Goal: Task Accomplishment & Management: Manage account settings

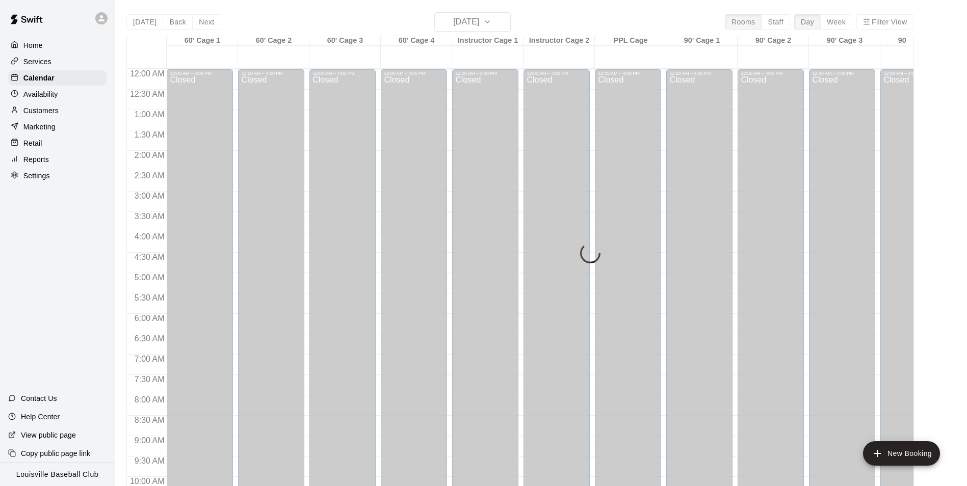
scroll to position [518, 193]
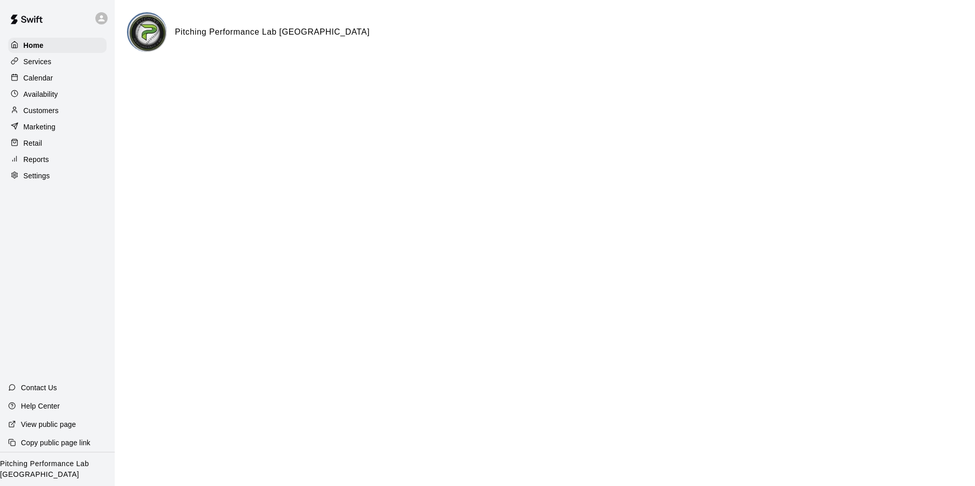
click at [106, 19] on div at bounding box center [101, 18] width 12 height 12
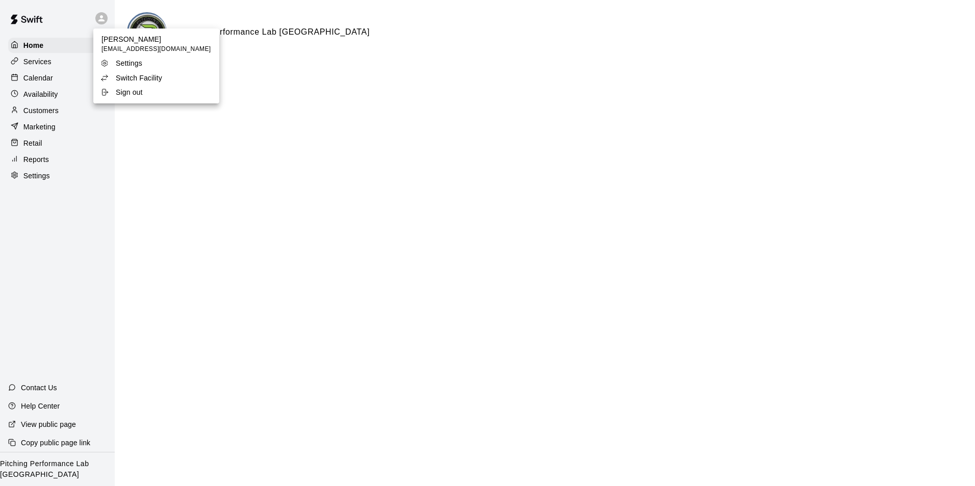
click at [106, 20] on div at bounding box center [487, 243] width 975 height 486
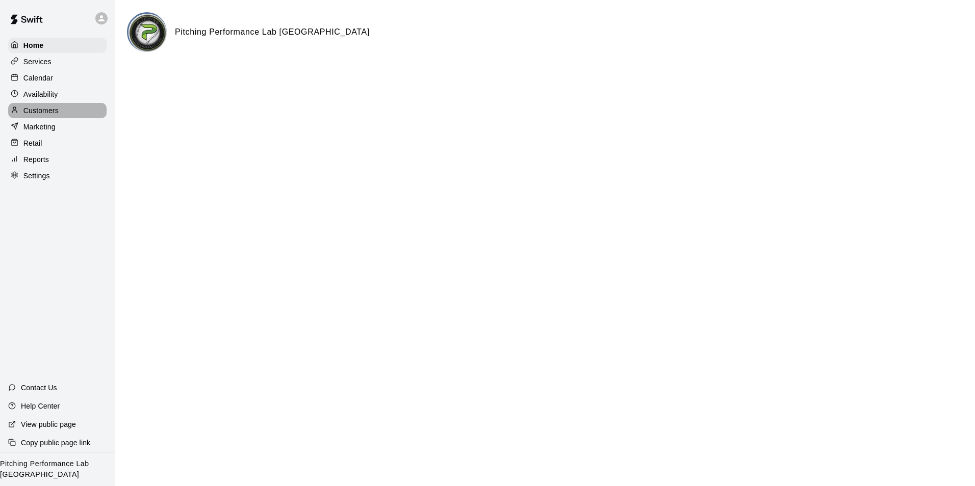
click at [44, 105] on div "Customers" at bounding box center [57, 110] width 98 height 15
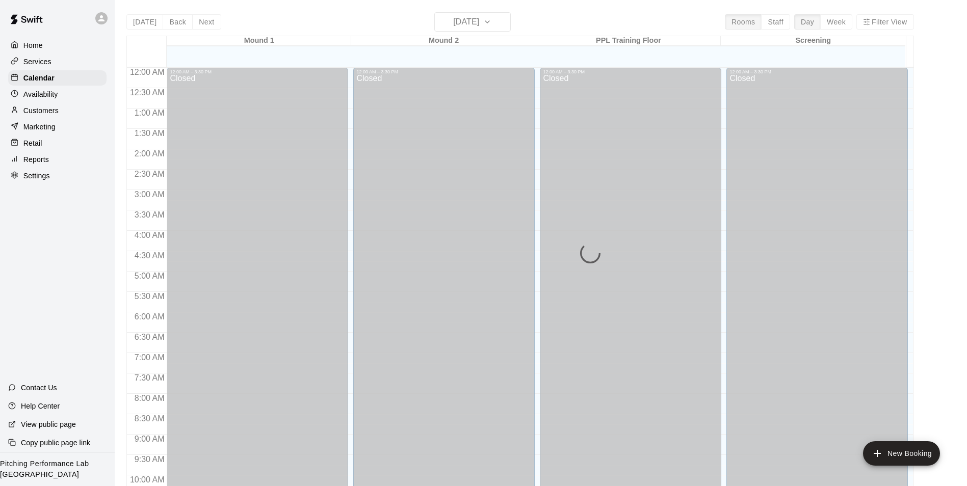
scroll to position [518, 0]
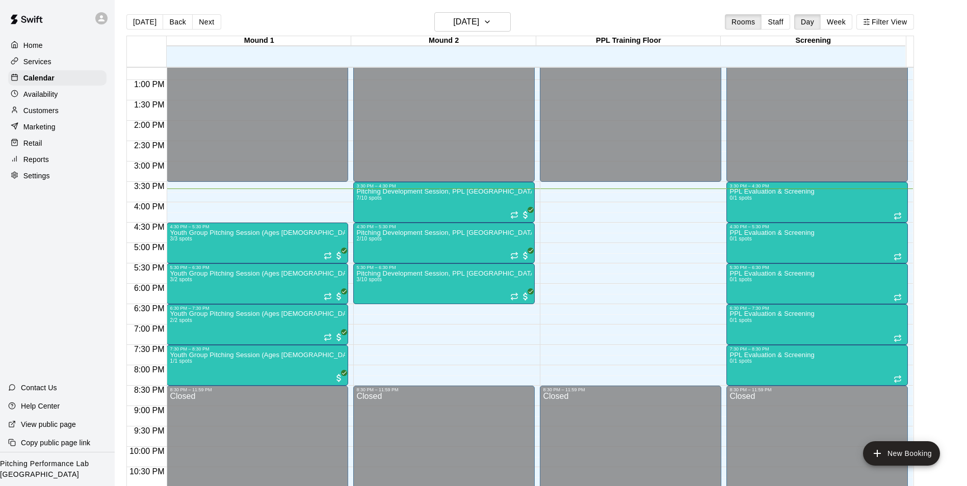
click at [99, 45] on div "Home" at bounding box center [57, 45] width 98 height 15
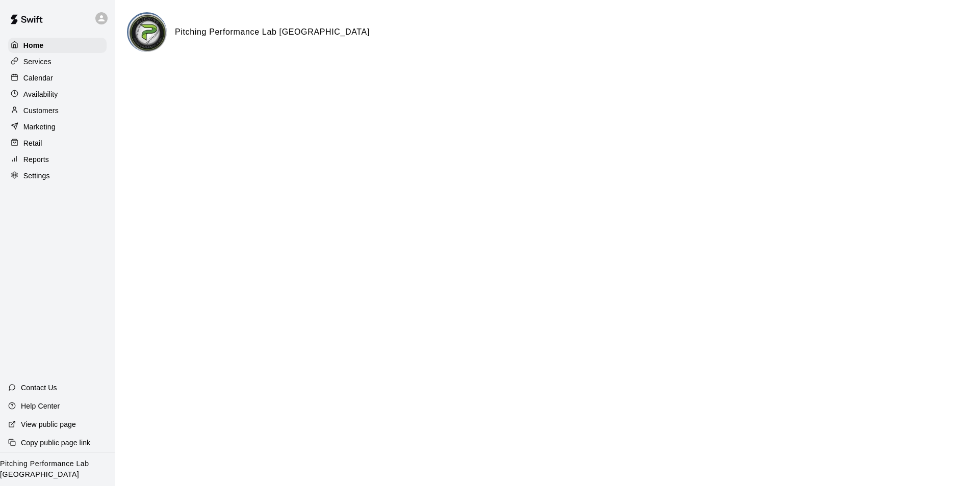
click at [212, 40] on div "Pitching Performance Lab Louisville" at bounding box center [545, 32] width 836 height 40
click at [83, 85] on div "Calendar" at bounding box center [57, 77] width 98 height 15
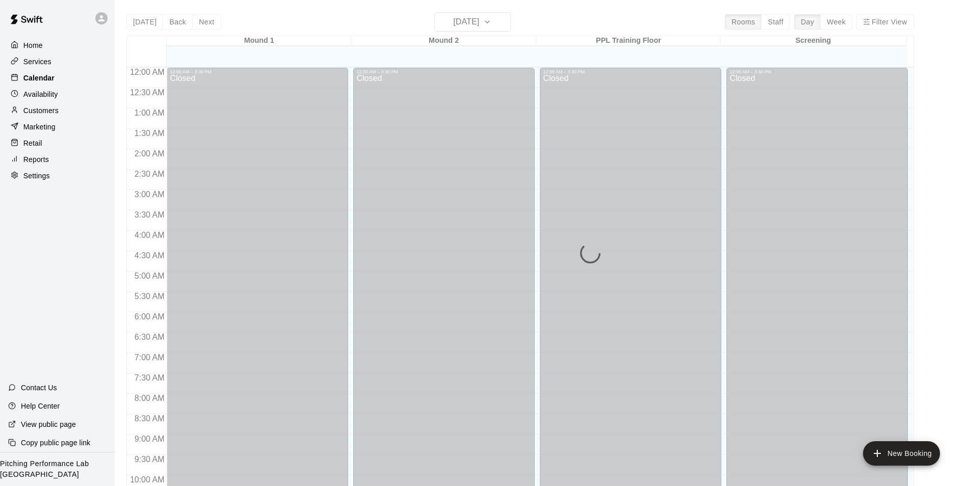
scroll to position [518, 0]
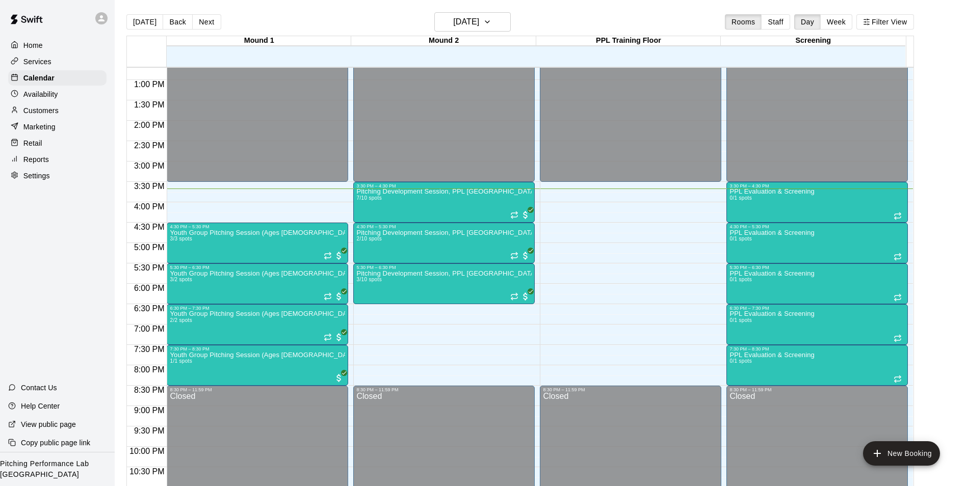
click at [60, 177] on div "Settings" at bounding box center [57, 175] width 98 height 15
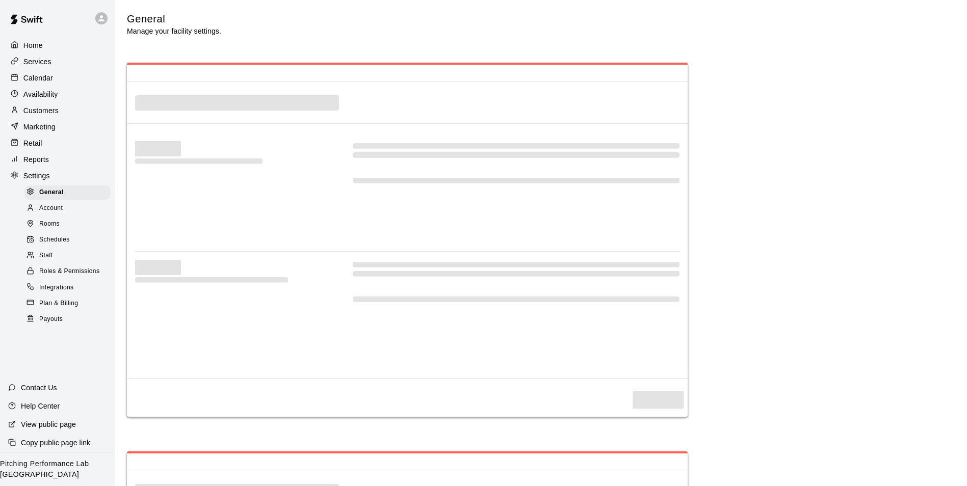
select select "**"
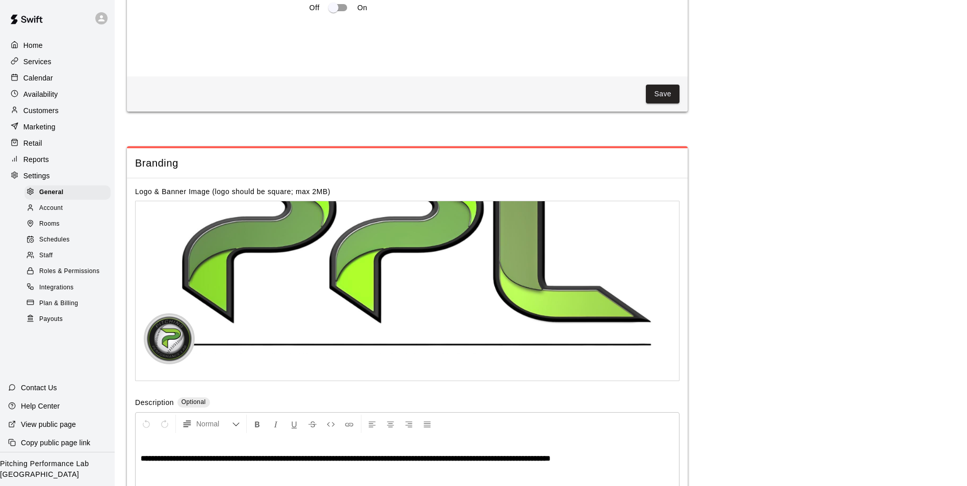
scroll to position [1970, 0]
click at [57, 148] on div "Retail" at bounding box center [57, 143] width 98 height 15
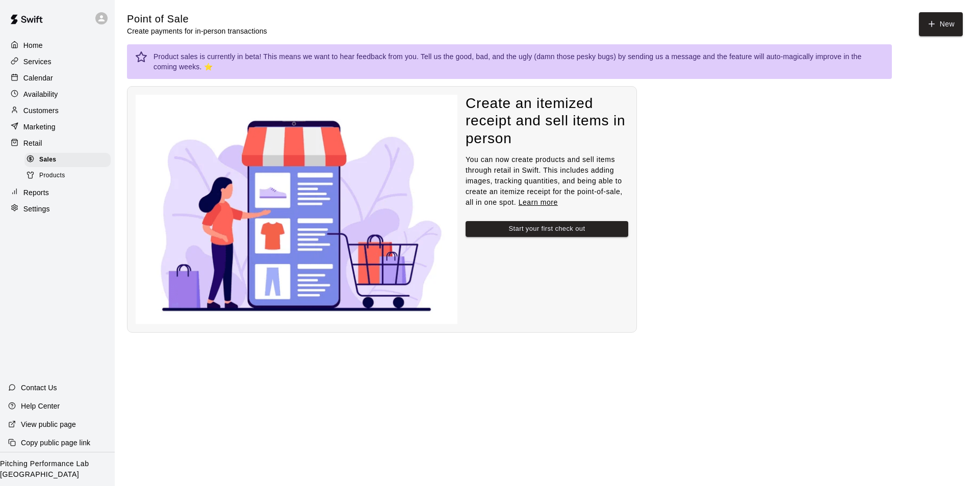
click at [55, 99] on p "Availability" at bounding box center [40, 94] width 35 height 10
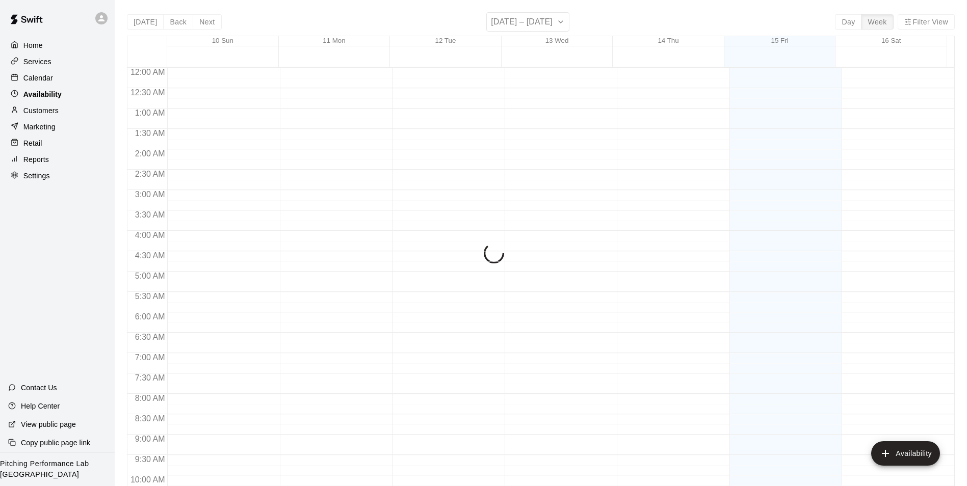
scroll to position [549, 0]
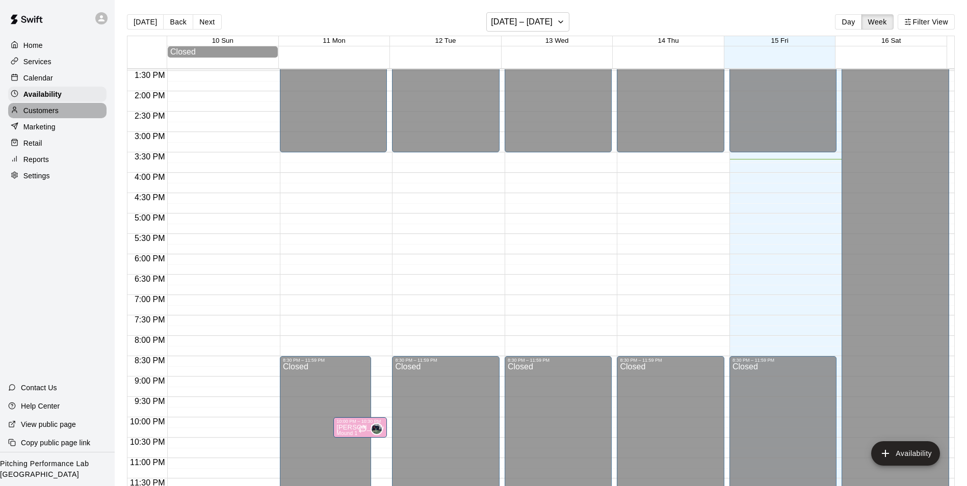
click at [40, 116] on p "Customers" at bounding box center [40, 111] width 35 height 10
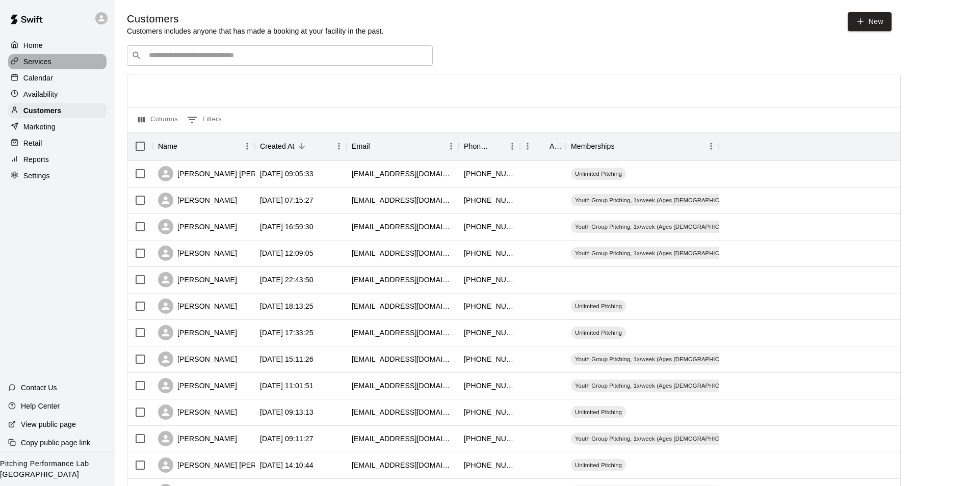
click at [36, 69] on div "Services" at bounding box center [57, 61] width 98 height 15
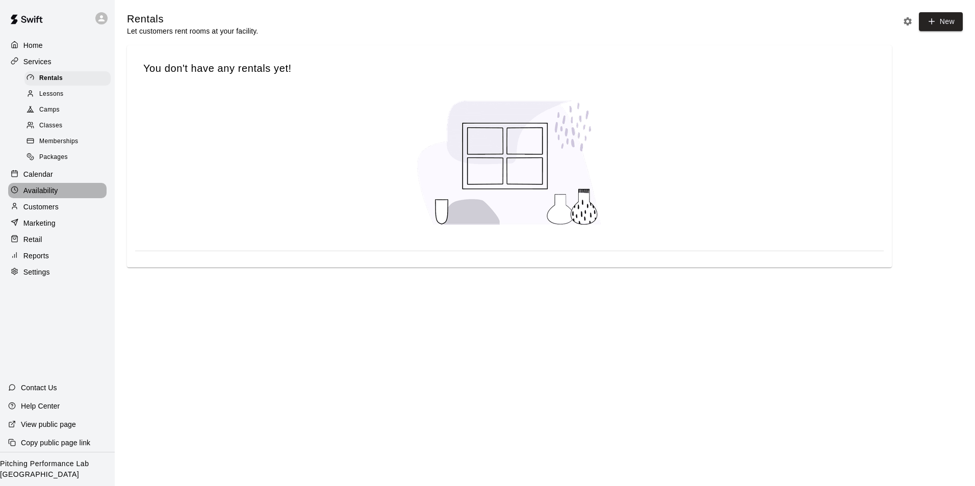
click at [36, 195] on p "Availability" at bounding box center [40, 191] width 35 height 10
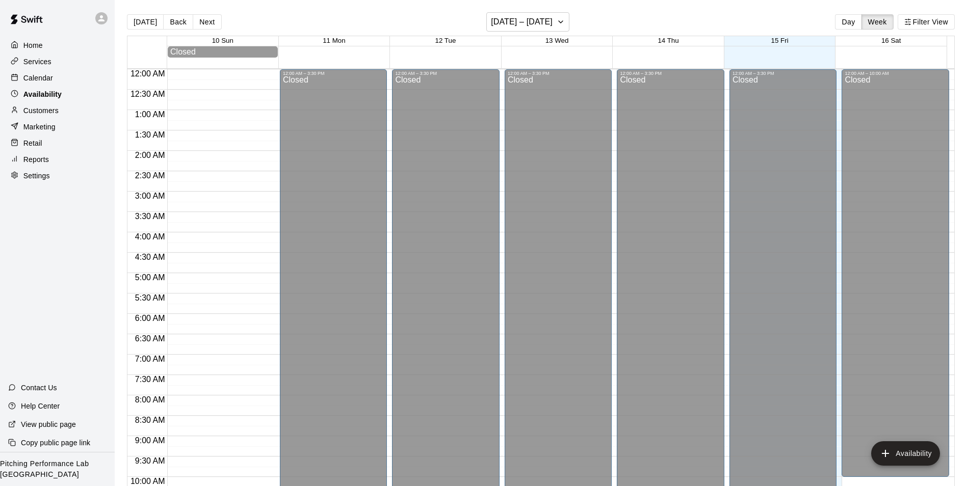
scroll to position [549, 0]
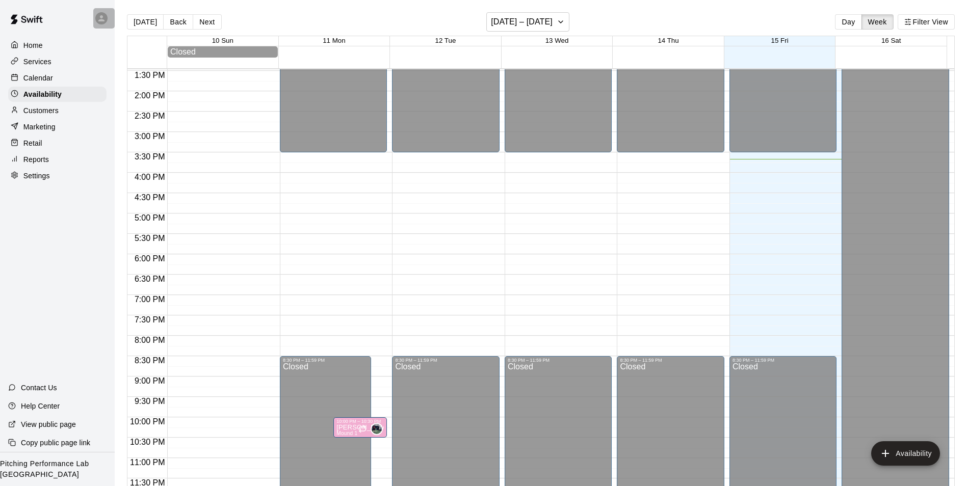
click at [97, 19] on icon at bounding box center [101, 18] width 9 height 9
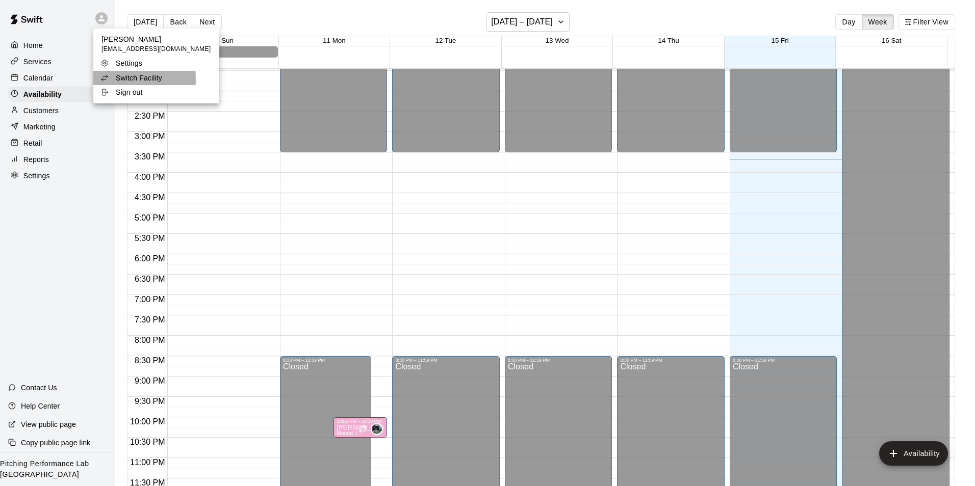
click at [104, 79] on icon at bounding box center [104, 78] width 8 height 8
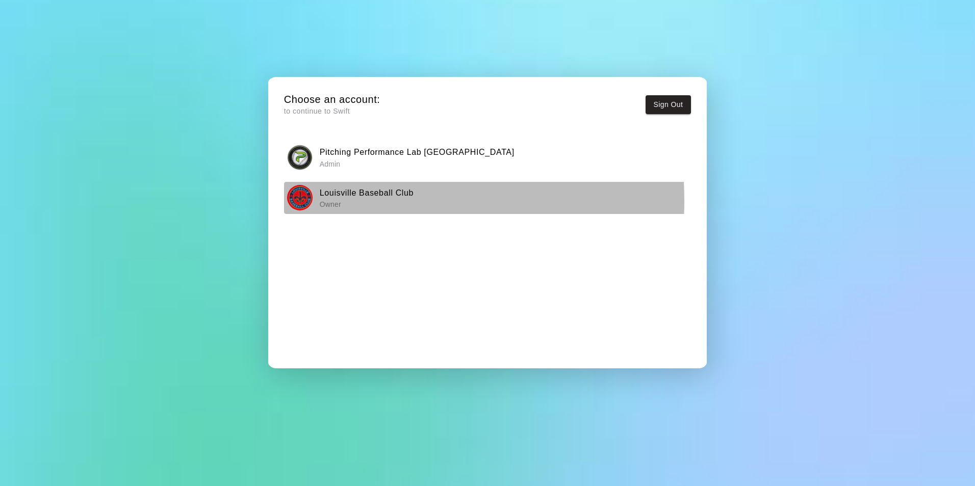
click at [330, 201] on p "Owner" at bounding box center [367, 204] width 94 height 10
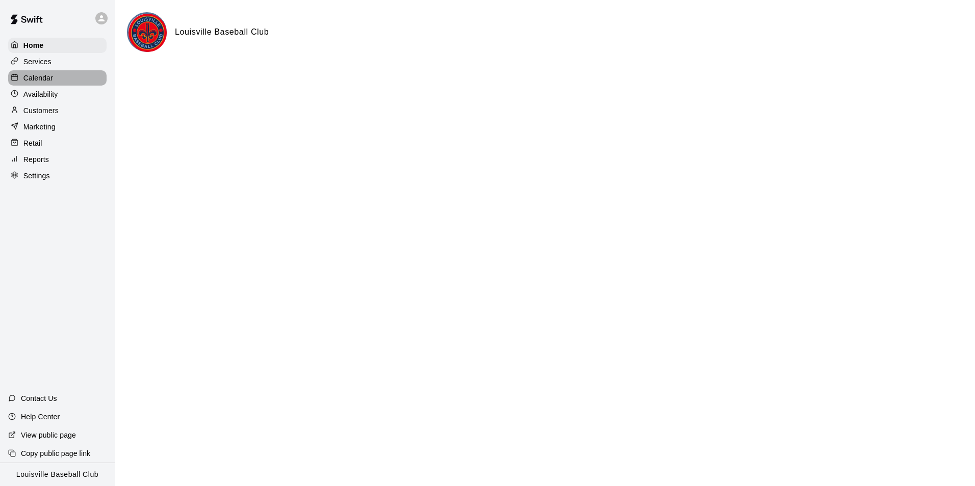
click at [93, 78] on div "Calendar" at bounding box center [57, 77] width 98 height 15
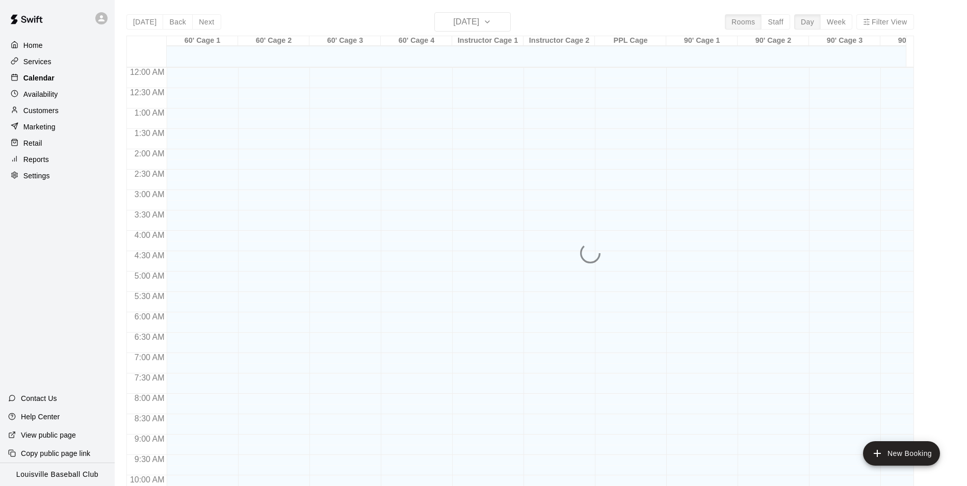
scroll to position [518, 0]
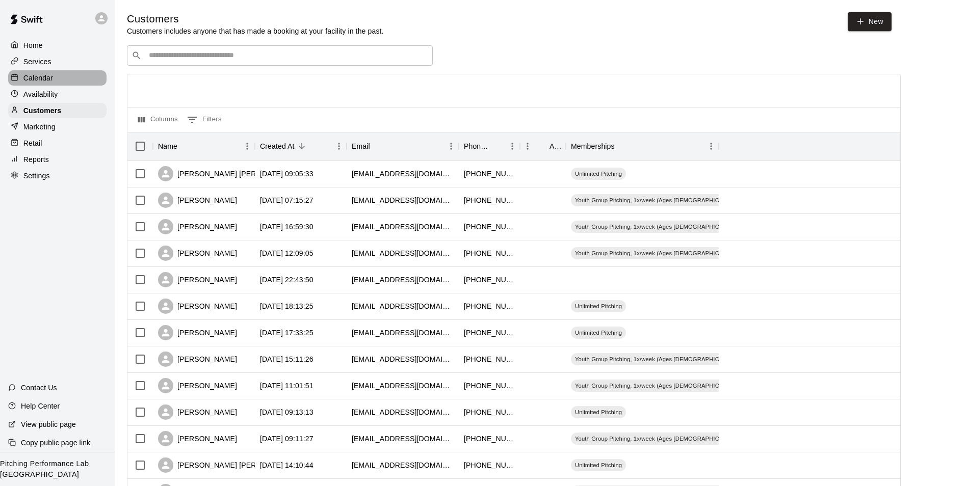
click at [55, 81] on div "Calendar" at bounding box center [57, 77] width 98 height 15
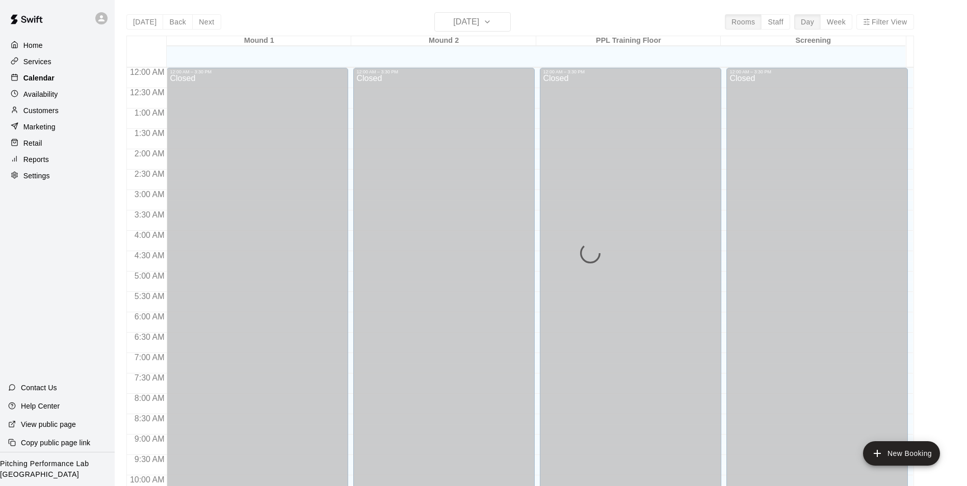
scroll to position [518, 0]
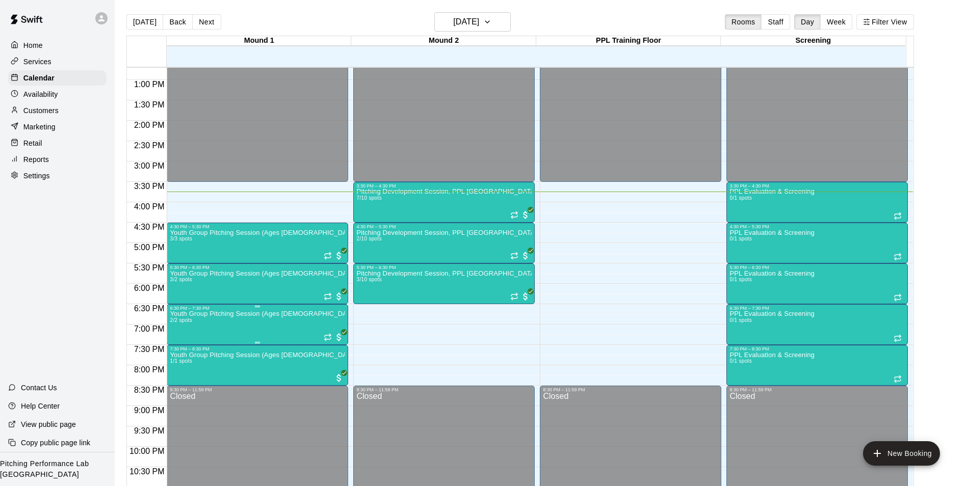
click at [71, 113] on div at bounding box center [487, 243] width 975 height 486
click at [71, 113] on div "Customers" at bounding box center [57, 110] width 98 height 15
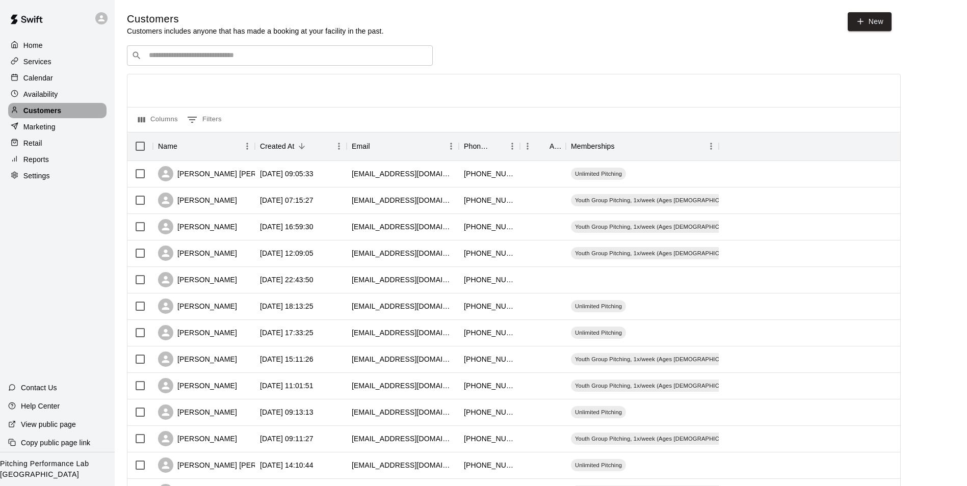
click at [71, 113] on div "Customers" at bounding box center [57, 110] width 98 height 15
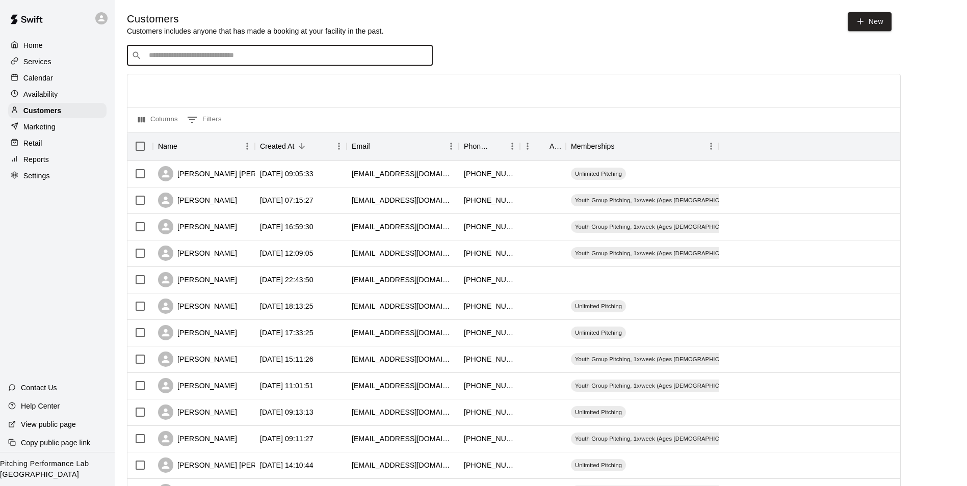
click at [213, 52] on input "Search customers by name or email" at bounding box center [287, 55] width 282 height 10
type input "*"
click at [62, 179] on div "Settings" at bounding box center [57, 175] width 98 height 15
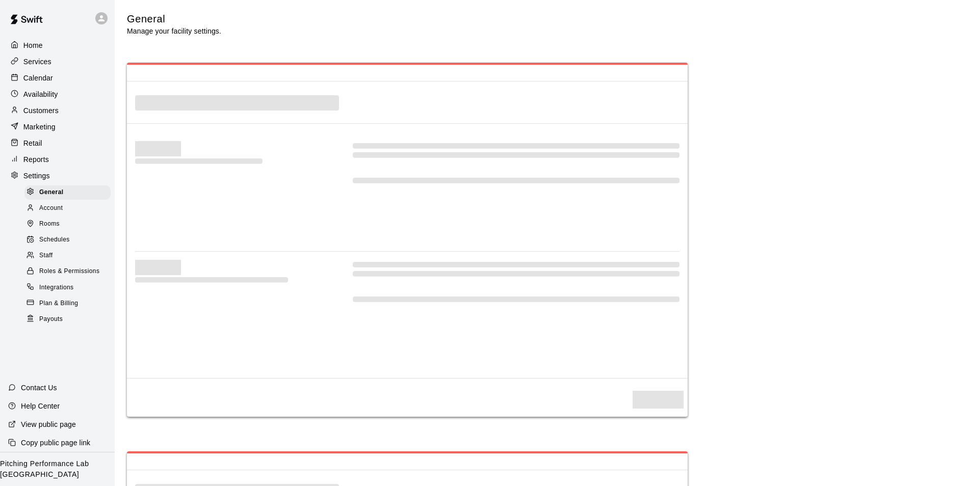
select select "**"
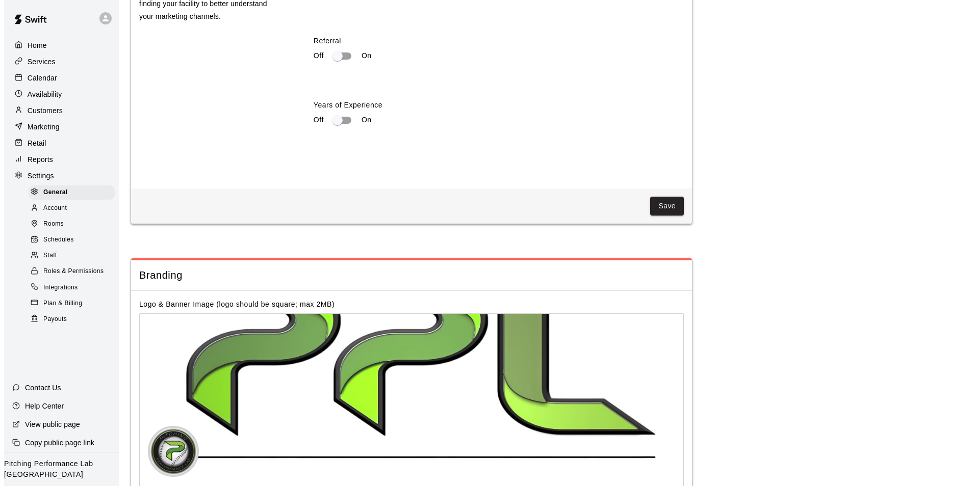
scroll to position [1970, 0]
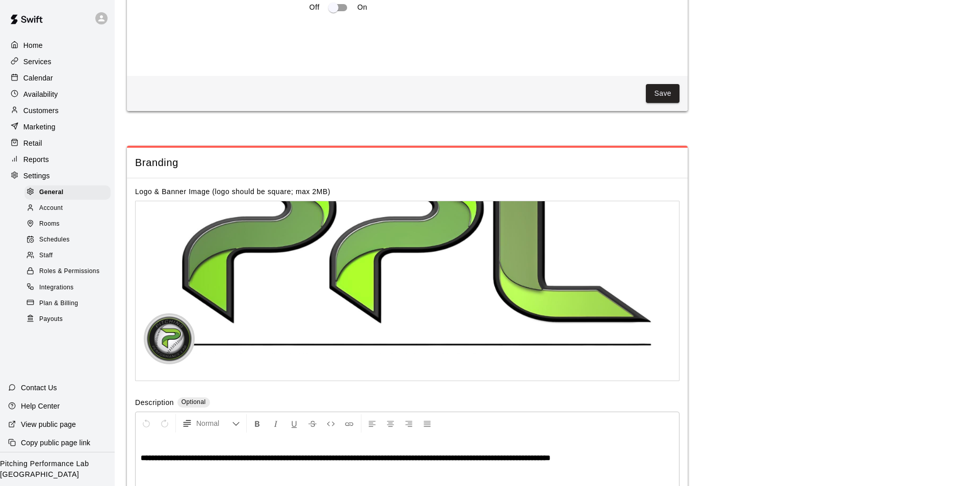
drag, startPoint x: 116, startPoint y: 17, endPoint x: 101, endPoint y: 19, distance: 15.4
click at [99, 20] on icon at bounding box center [101, 18] width 6 height 6
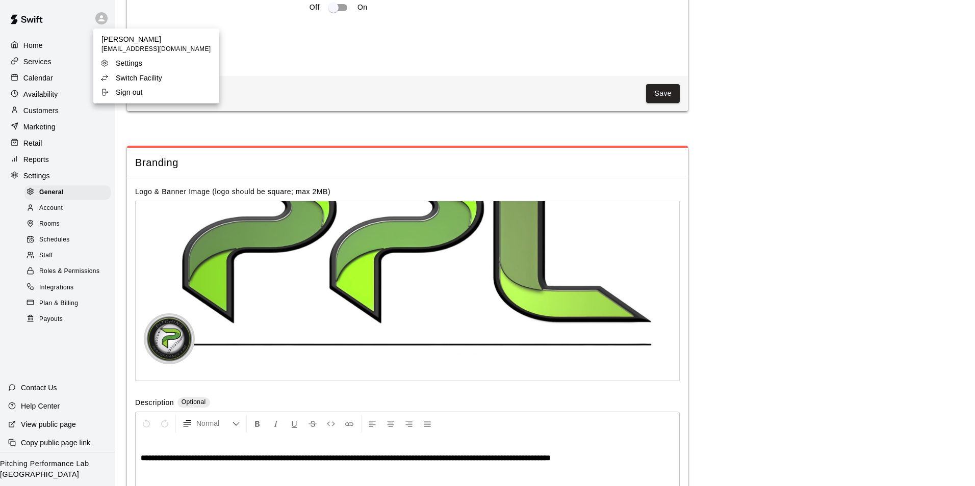
click at [99, 20] on div at bounding box center [487, 243] width 975 height 486
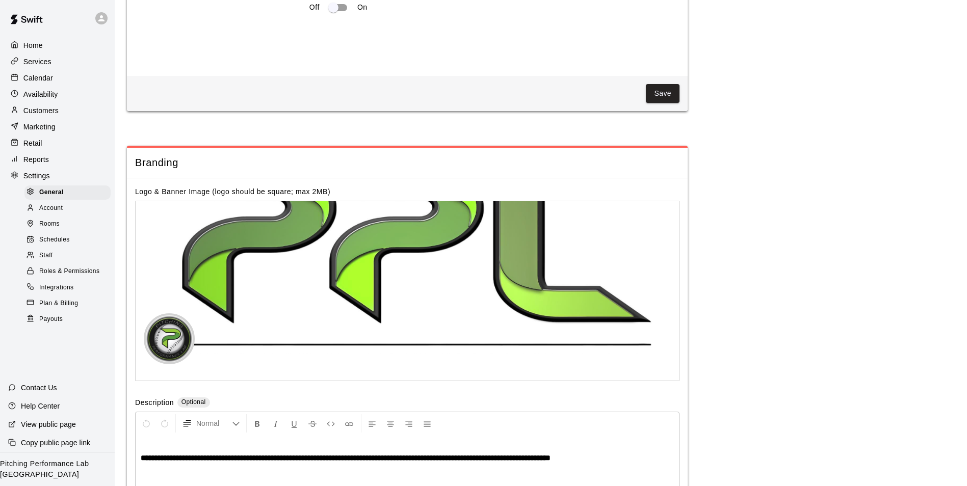
click at [111, 19] on div at bounding box center [103, 18] width 21 height 20
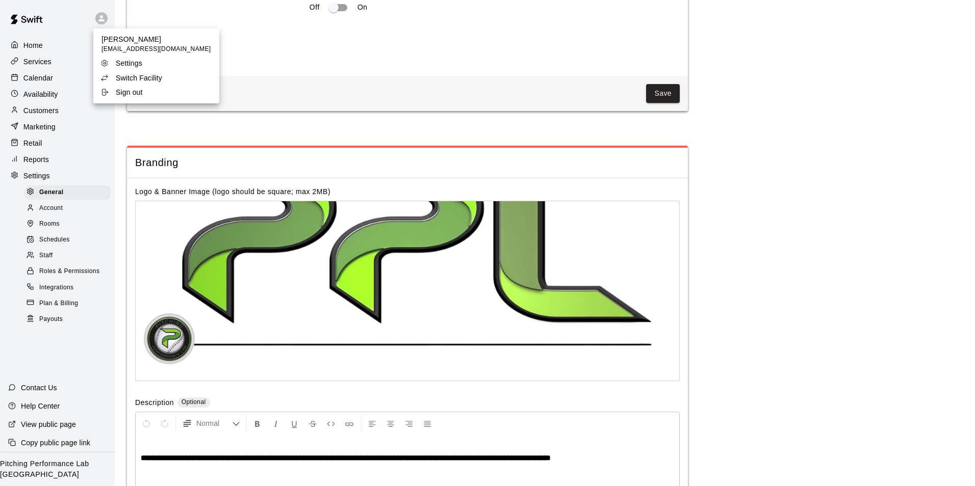
click at [122, 80] on p "Switch Facility" at bounding box center [139, 78] width 46 height 10
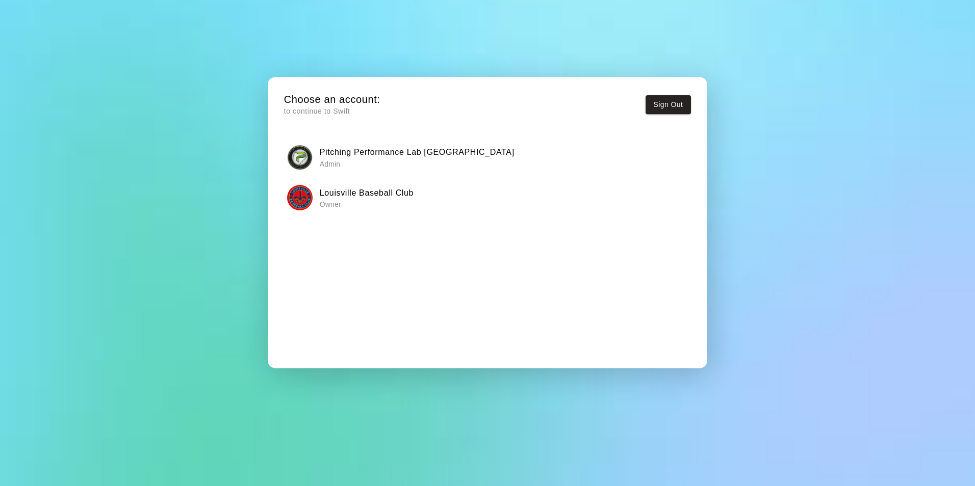
click at [335, 211] on div "Louisville Baseball Club Owner" at bounding box center [487, 197] width 400 height 25
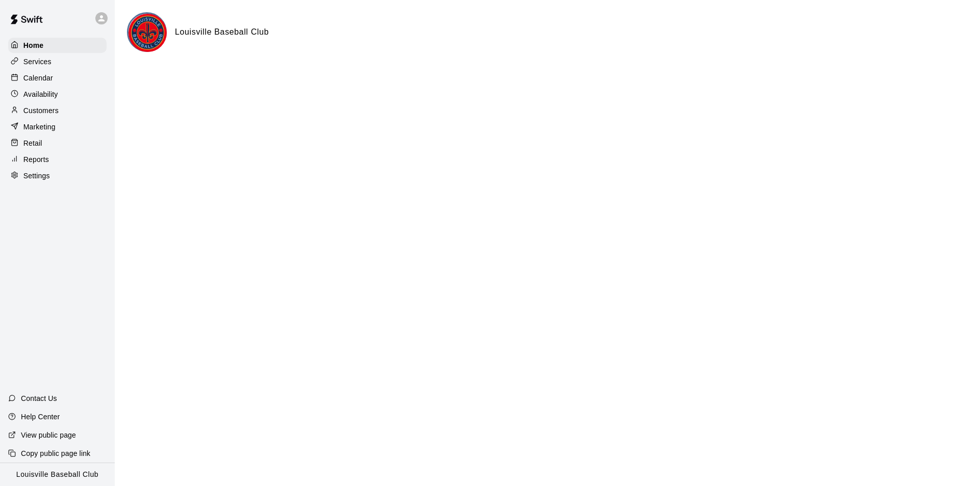
click at [93, 113] on div "Customers" at bounding box center [57, 110] width 98 height 15
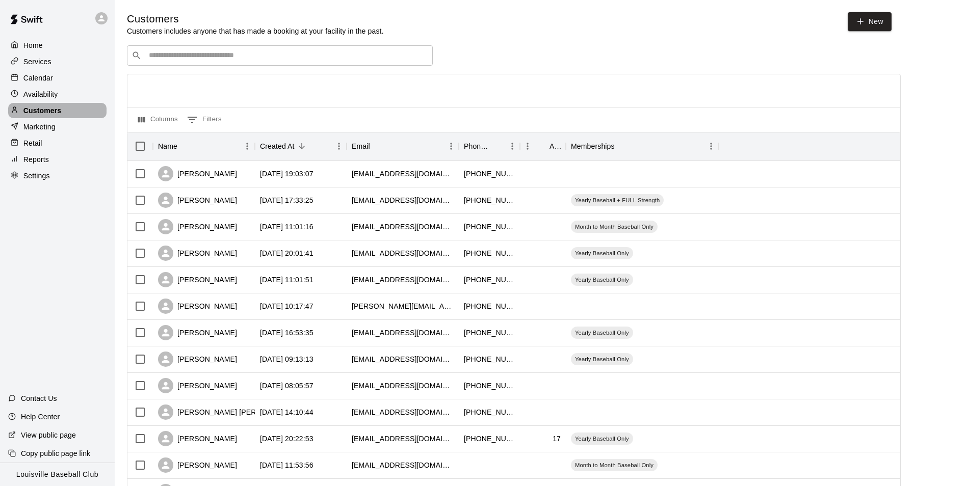
click at [93, 113] on div "Customers" at bounding box center [57, 110] width 98 height 15
click at [239, 48] on div "​ ​" at bounding box center [280, 55] width 306 height 20
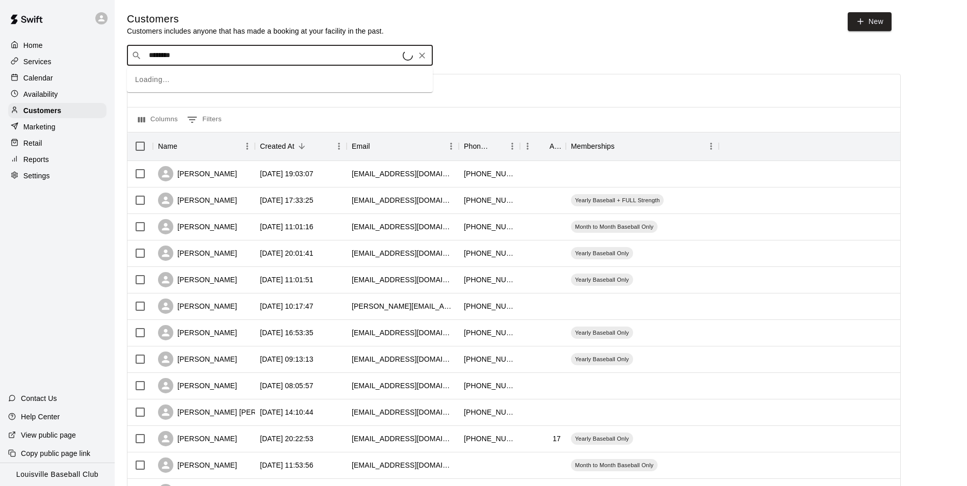
type input "*********"
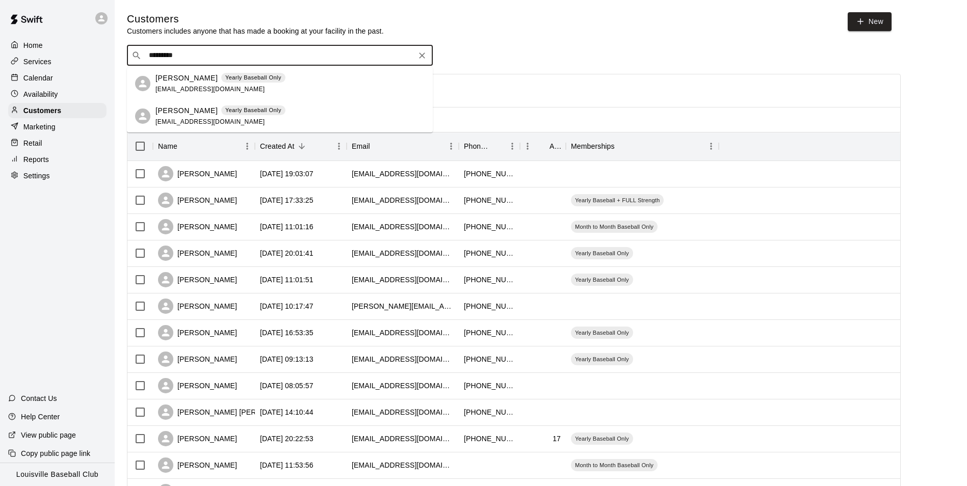
click at [418, 59] on icon "Clear" at bounding box center [422, 55] width 10 height 10
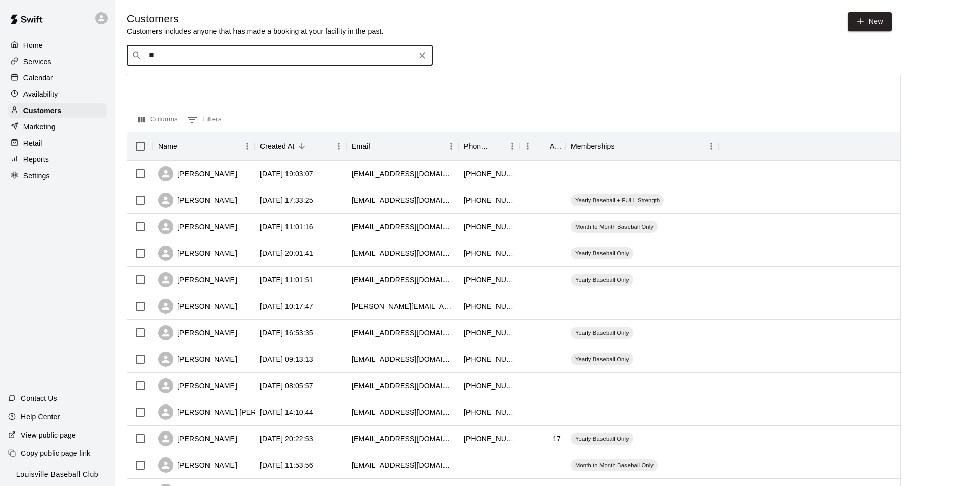
type input "*"
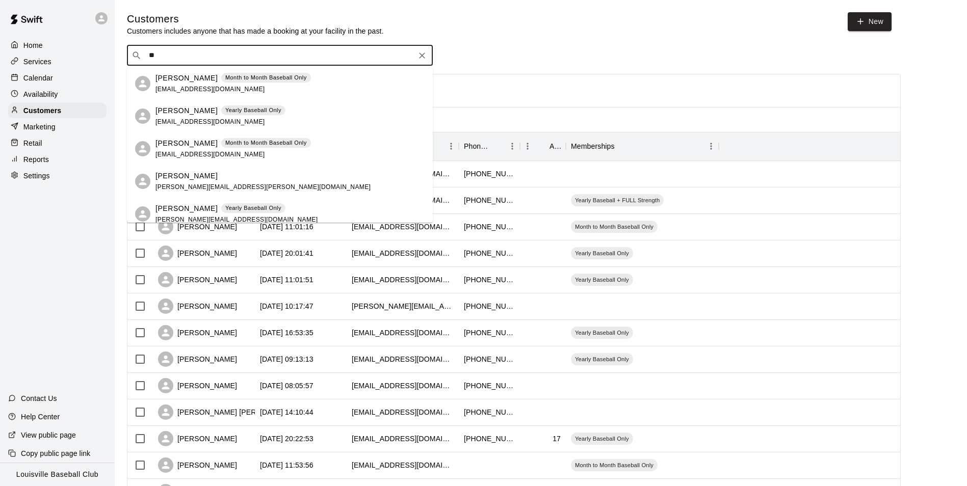
type input "*"
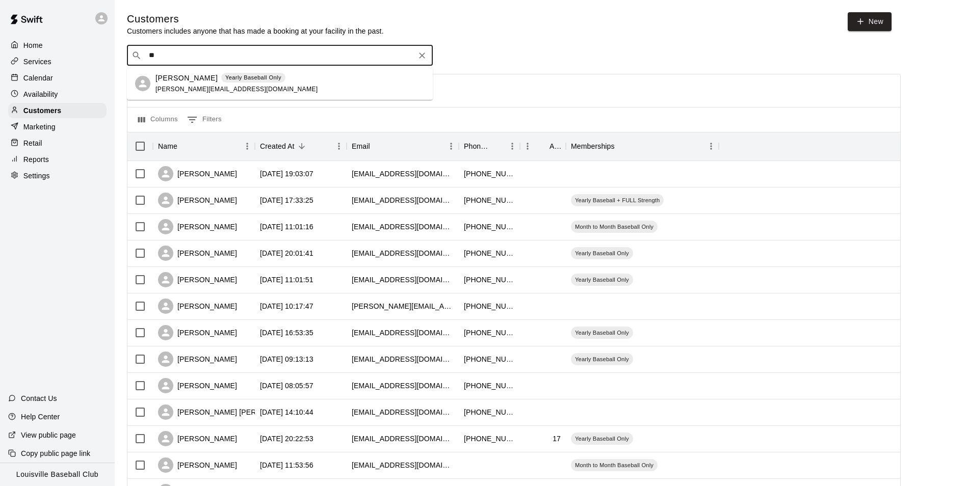
type input "*"
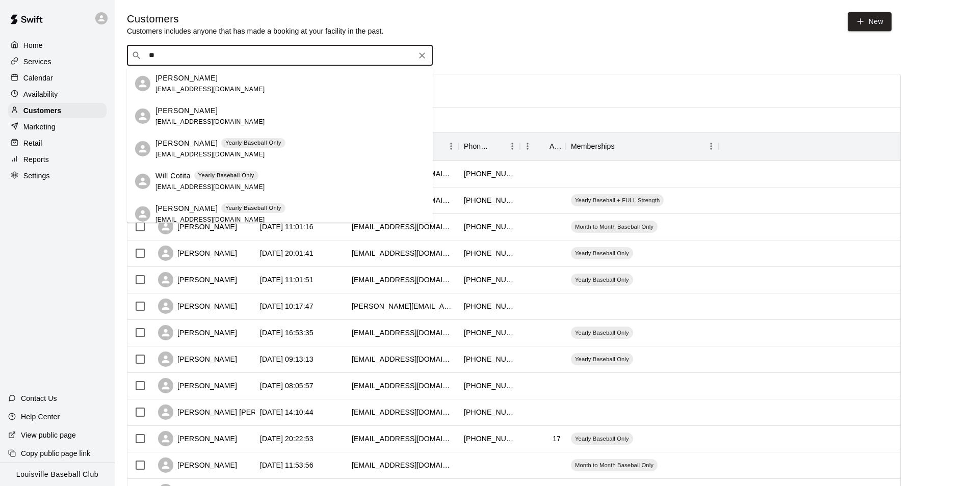
type input "*"
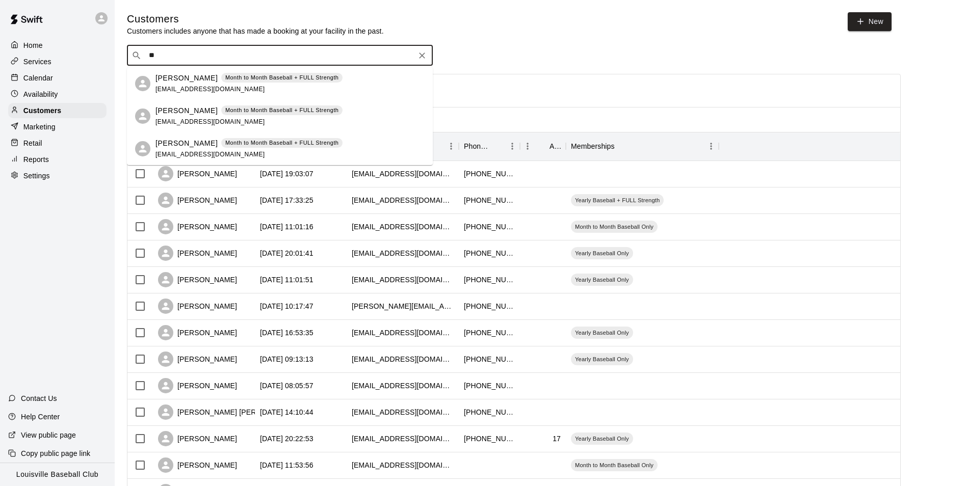
type input "*"
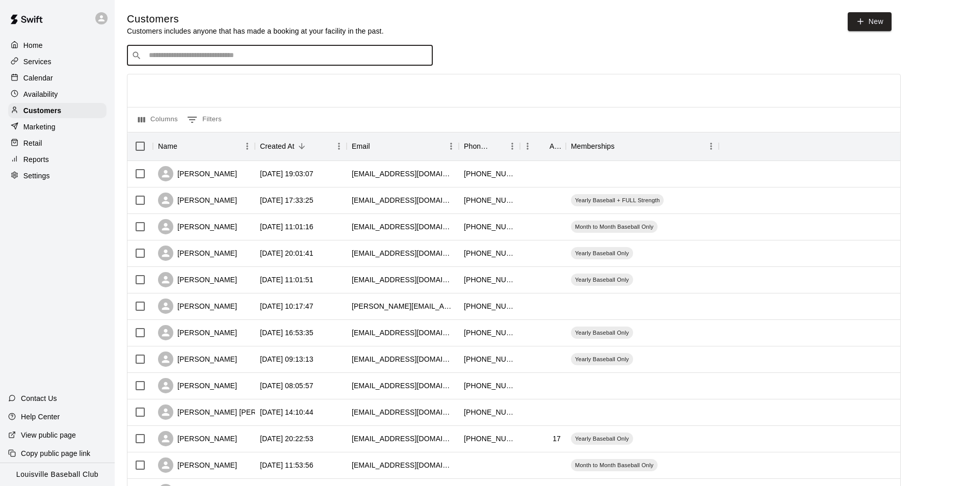
type input "*"
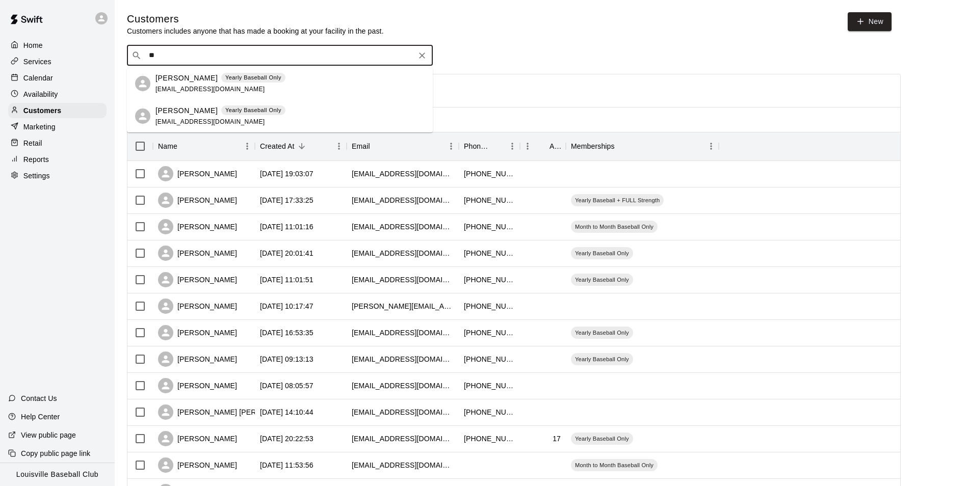
type input "*"
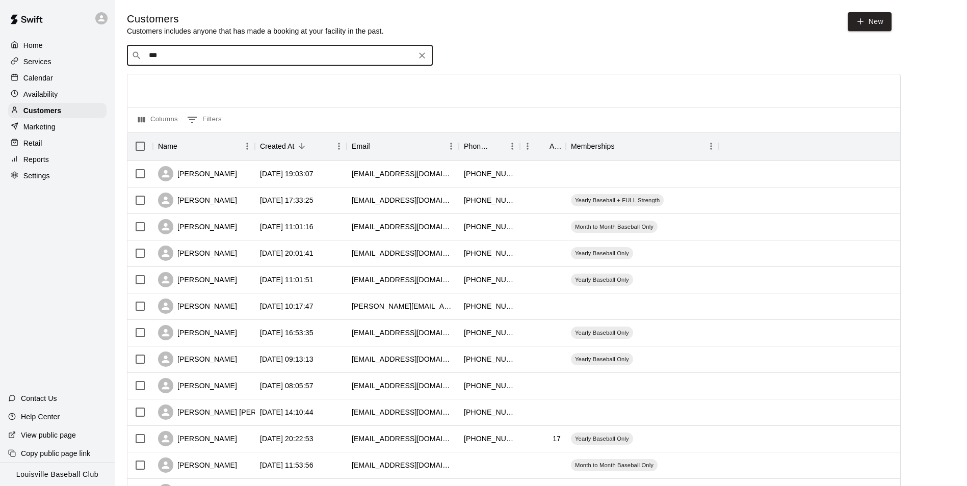
type input "****"
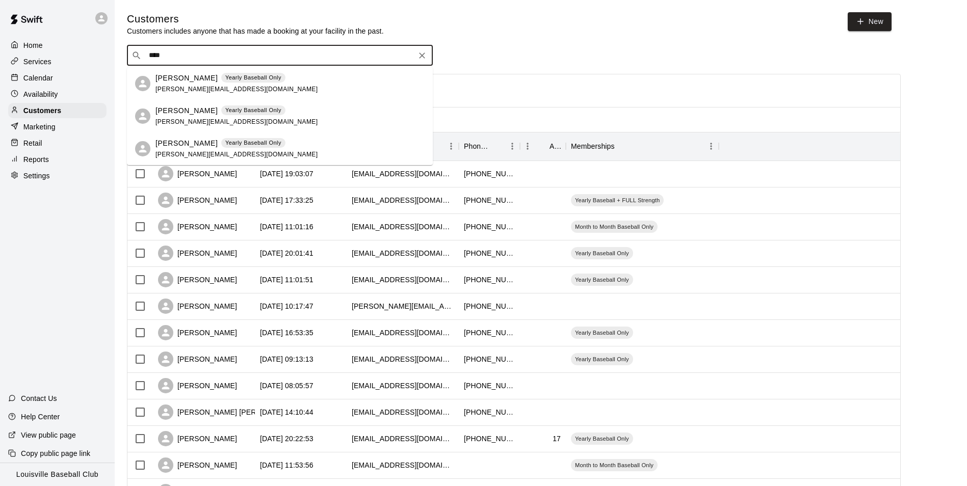
click at [417, 60] on icon "Clear" at bounding box center [422, 55] width 10 height 10
type input "*"
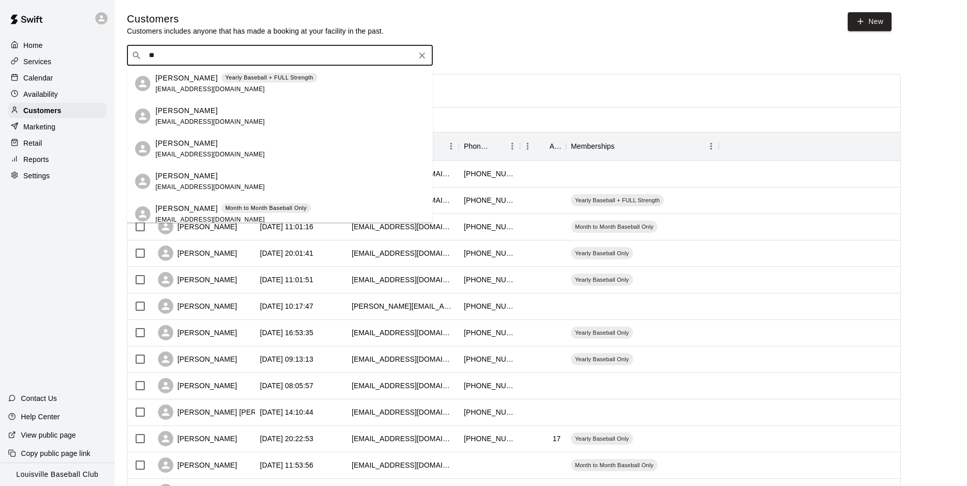
type input "*"
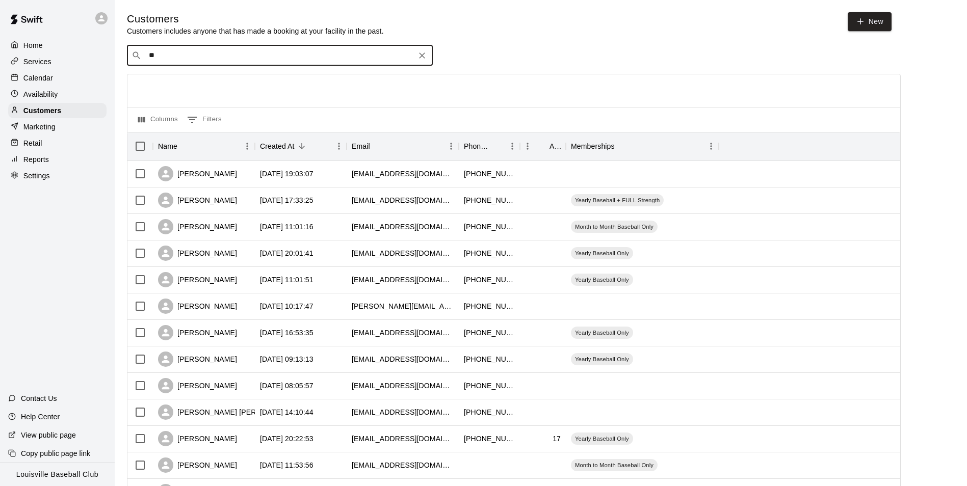
type input "*"
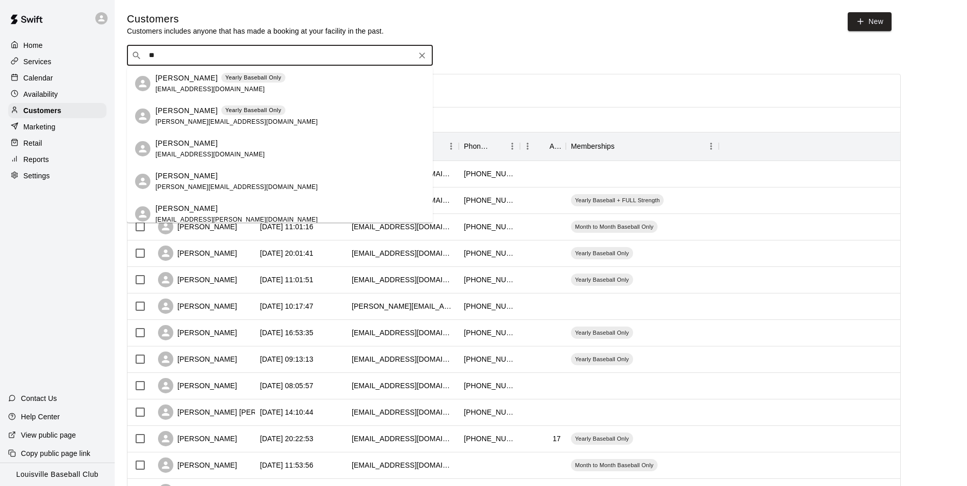
type input "*"
click at [267, 5] on main "Customers Customers includes anyone that has made a booking at your facility in…" at bounding box center [541, 440] width 853 height 880
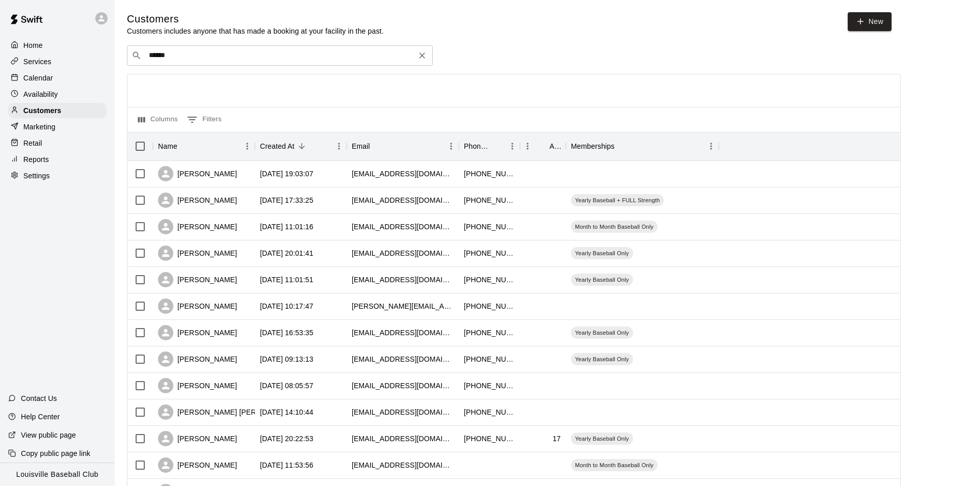
click at [267, 5] on main "Customers Customers includes anyone that has made a booking at your facility in…" at bounding box center [541, 440] width 853 height 880
drag, startPoint x: 267, startPoint y: 5, endPoint x: 218, endPoint y: 54, distance: 69.2
click at [217, 58] on input "******" at bounding box center [279, 55] width 267 height 10
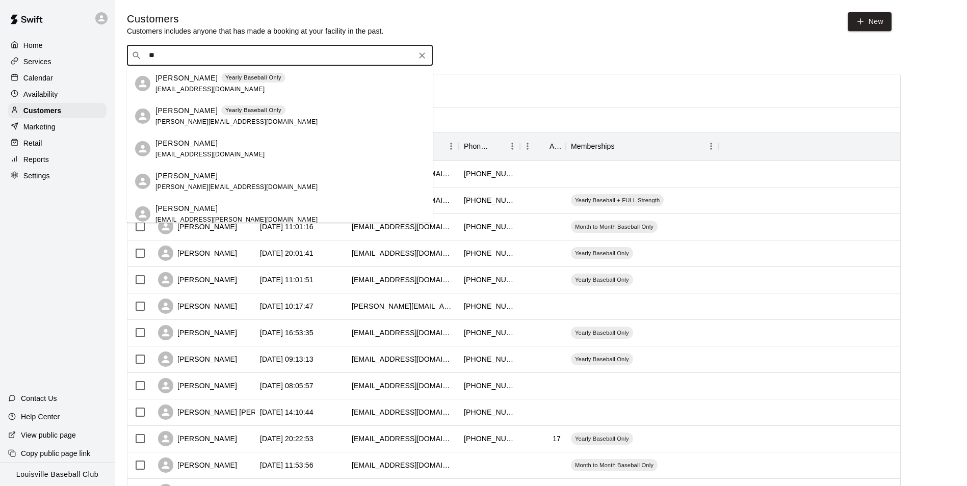
type input "*"
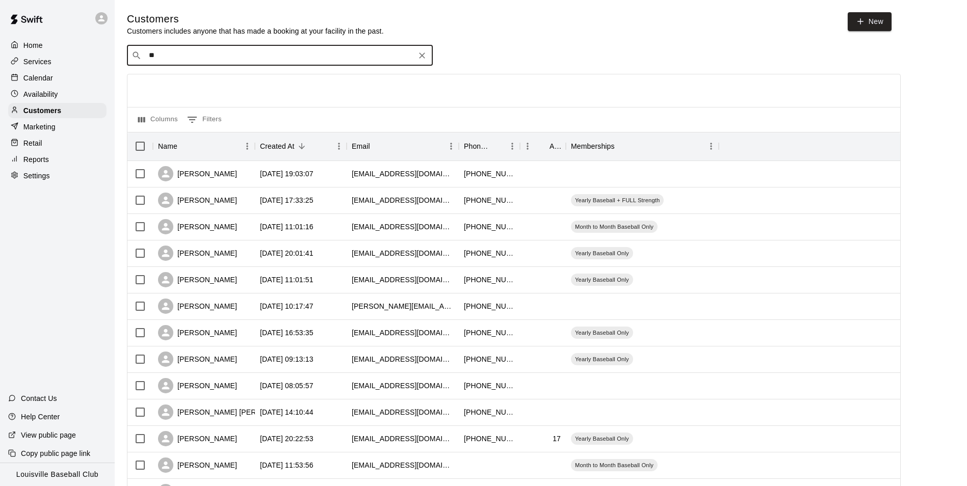
type input "*"
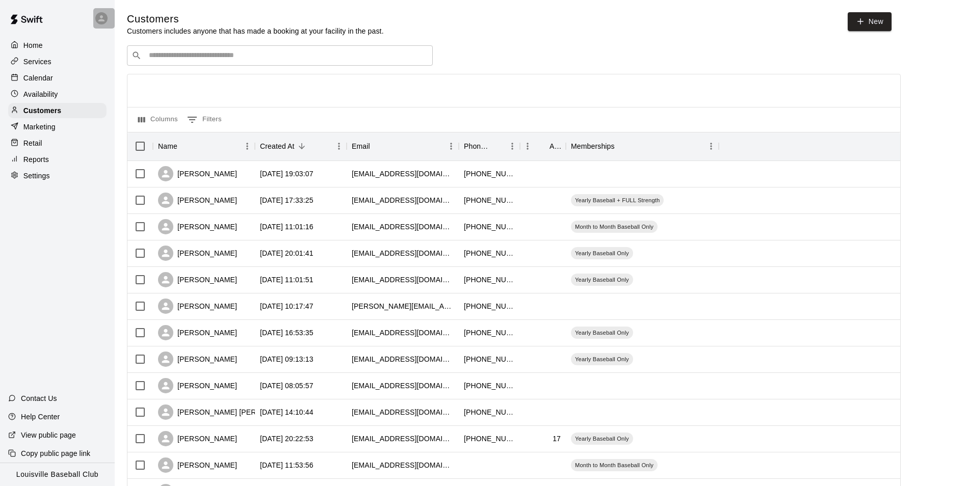
click at [100, 9] on div at bounding box center [103, 18] width 21 height 20
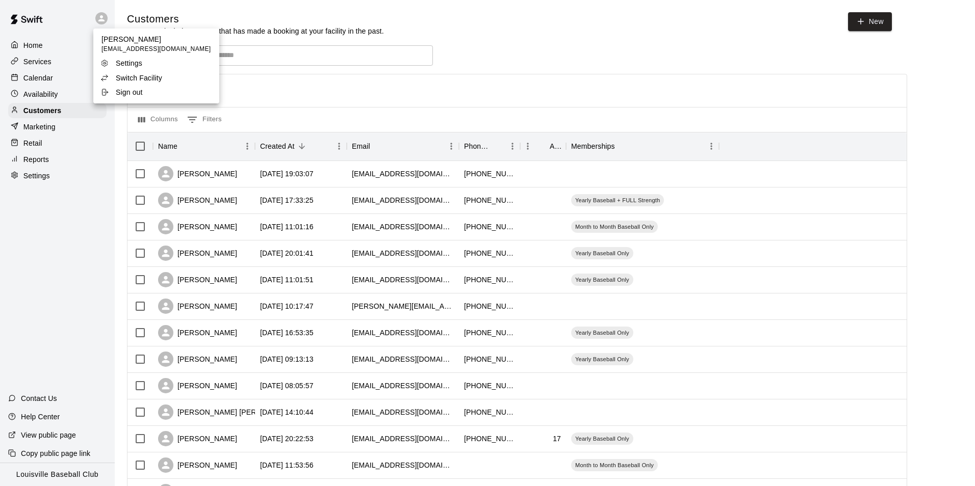
click at [138, 80] on p "Switch Facility" at bounding box center [139, 78] width 46 height 10
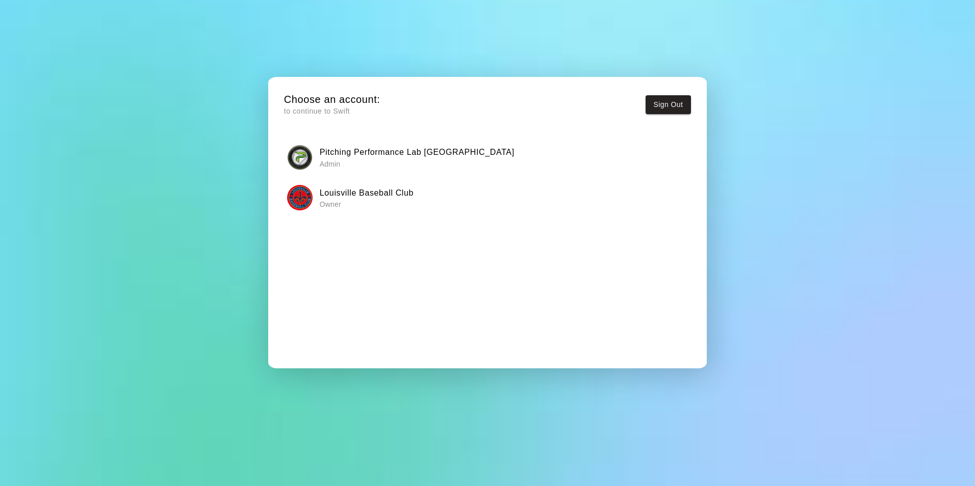
click at [347, 149] on h6 "Pitching Performance Lab Louisville" at bounding box center [417, 152] width 195 height 13
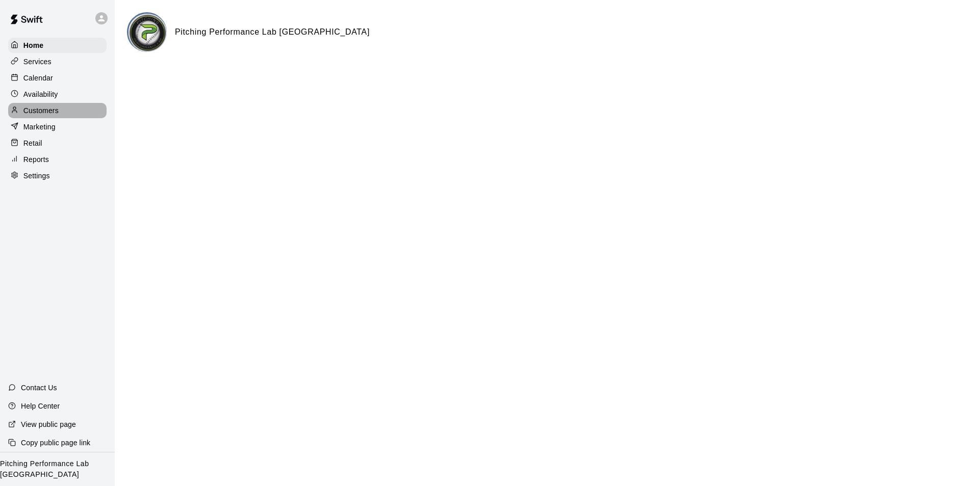
click at [95, 114] on div "Customers" at bounding box center [57, 110] width 98 height 15
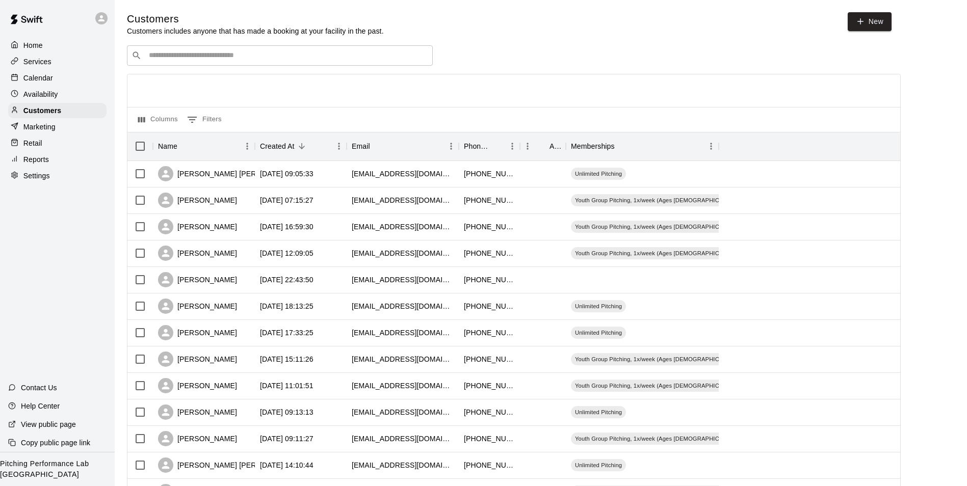
click at [221, 46] on div "​ ​" at bounding box center [280, 55] width 306 height 20
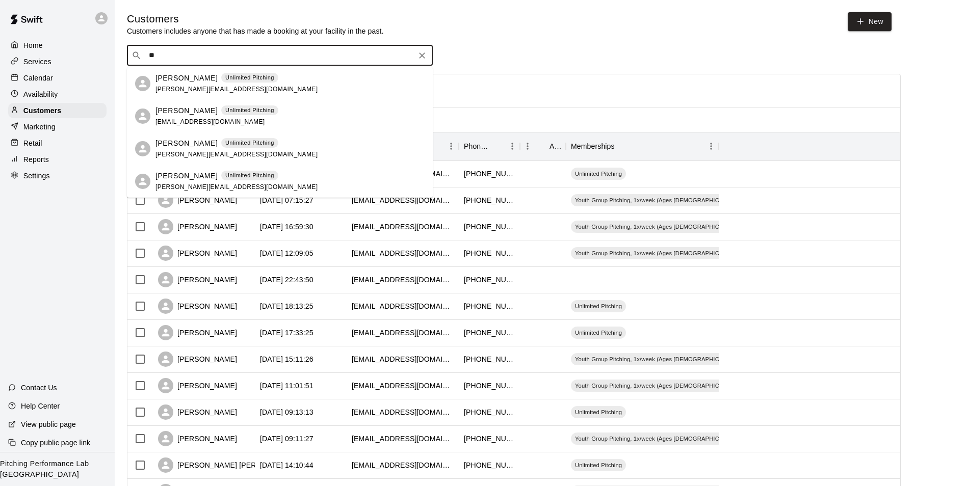
type input "*"
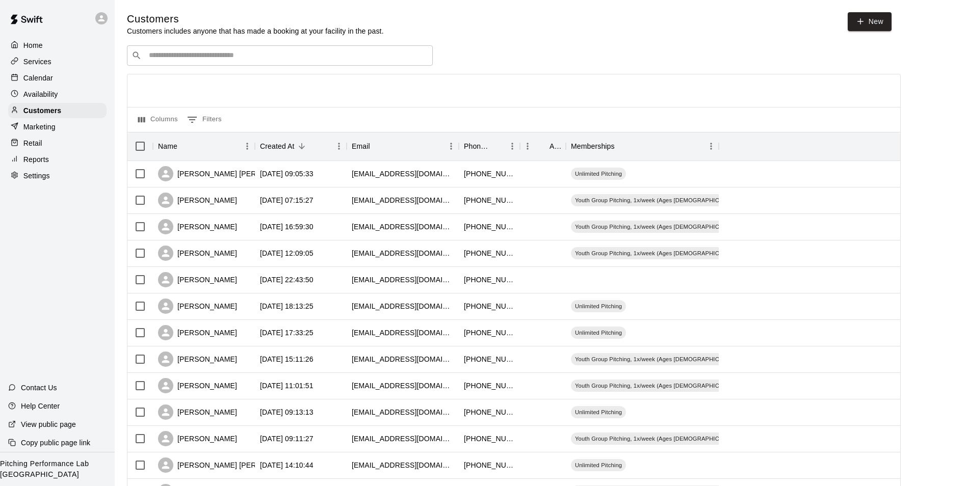
click at [273, 91] on div at bounding box center [513, 90] width 773 height 33
click at [103, 15] on icon at bounding box center [101, 18] width 9 height 9
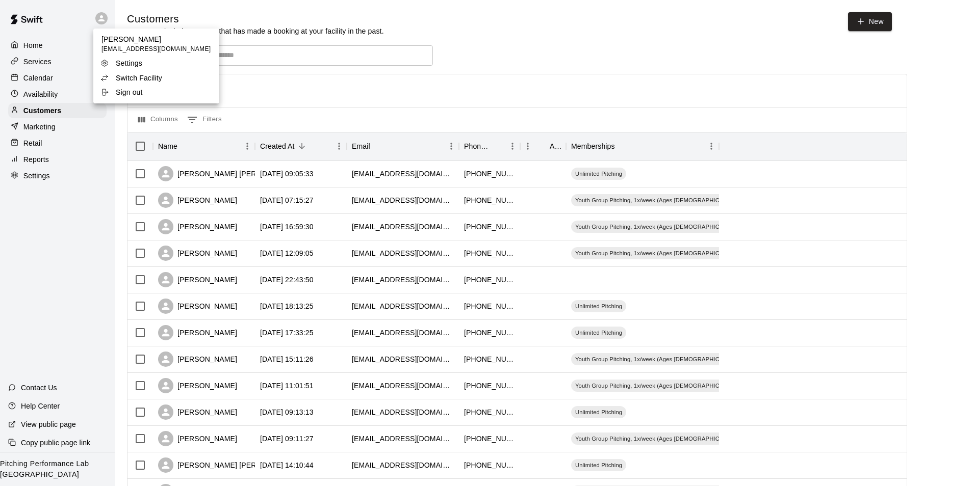
click at [128, 82] on p "Switch Facility" at bounding box center [139, 78] width 46 height 10
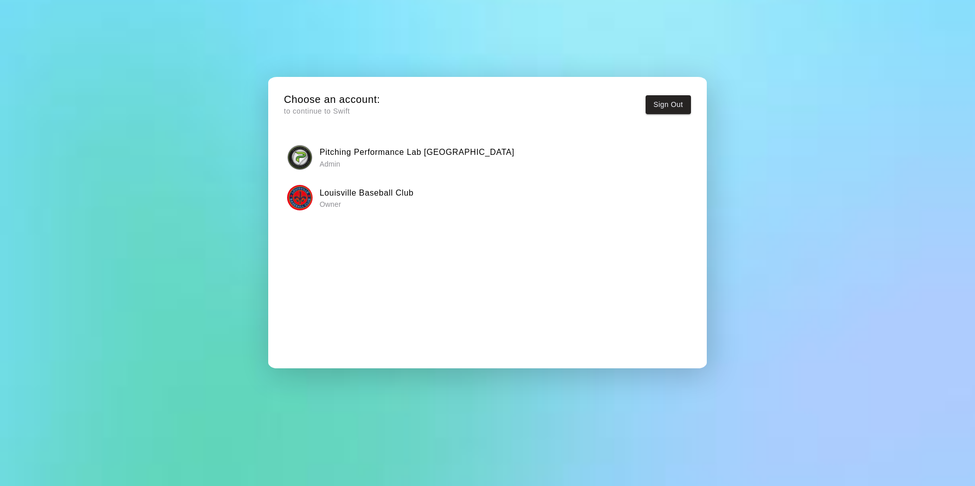
click at [366, 185] on button "Louisville Baseball Club Owner" at bounding box center [487, 198] width 407 height 32
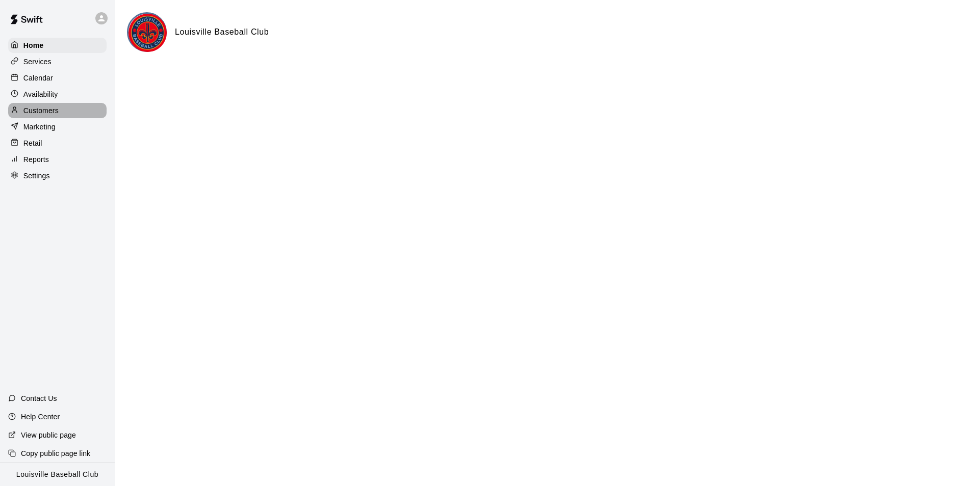
click at [76, 114] on div "Customers" at bounding box center [57, 110] width 98 height 15
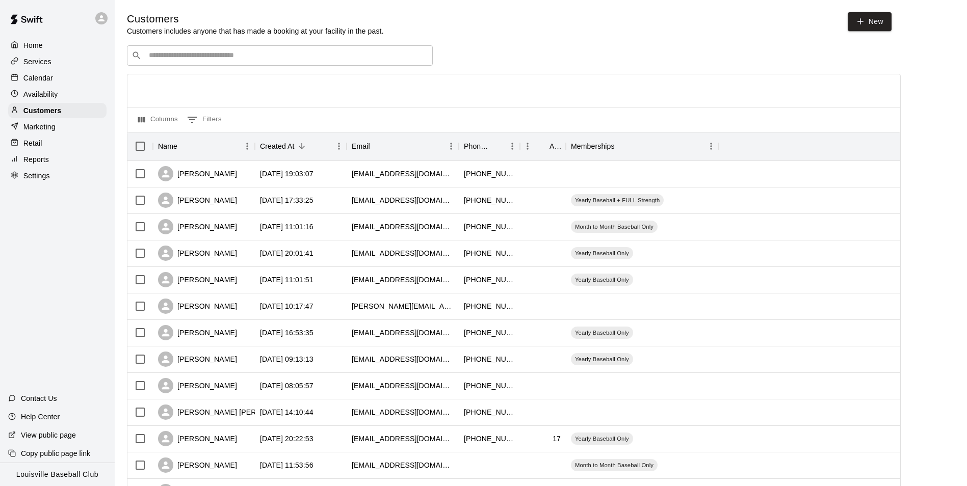
click at [267, 63] on div "​ ​" at bounding box center [280, 55] width 306 height 20
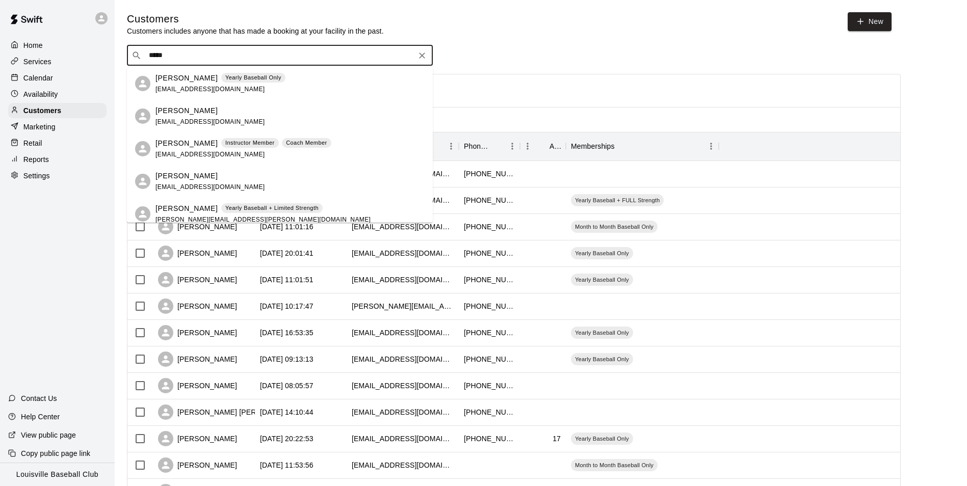
type input "*****"
click at [403, 43] on div "Customers Customers includes anyone that has made a booking at your facility in…" at bounding box center [541, 431] width 828 height 839
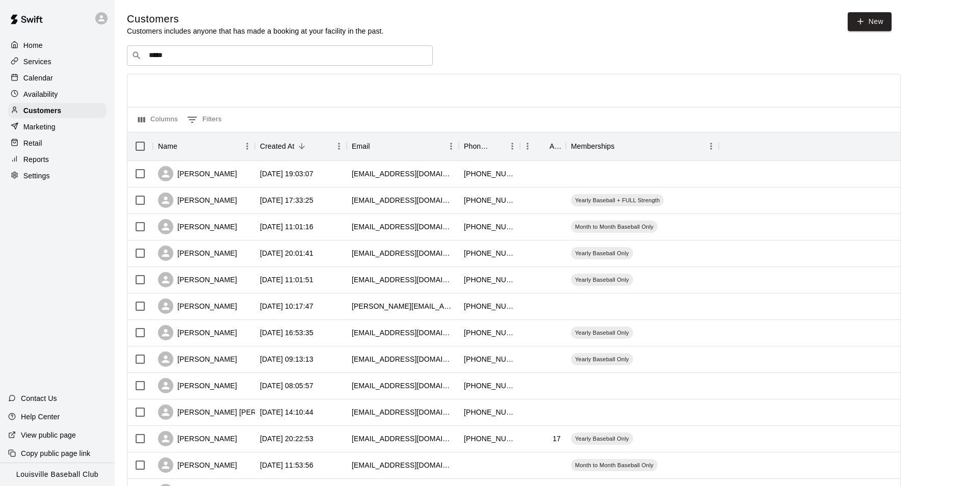
click at [499, 50] on div "​ ***** ​" at bounding box center [514, 55] width 774 height 20
click at [422, 56] on icon "Clear" at bounding box center [422, 55] width 10 height 10
type input "****"
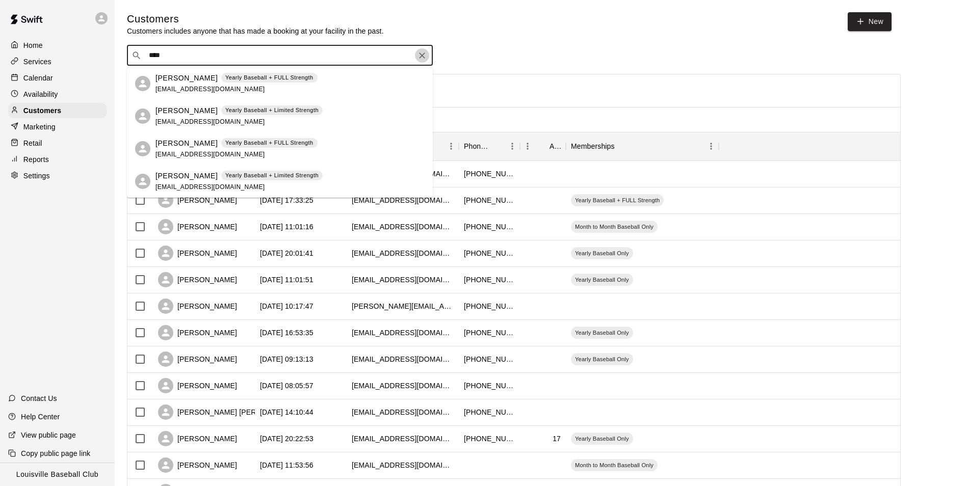
click at [427, 54] on button "Clear" at bounding box center [422, 55] width 14 height 14
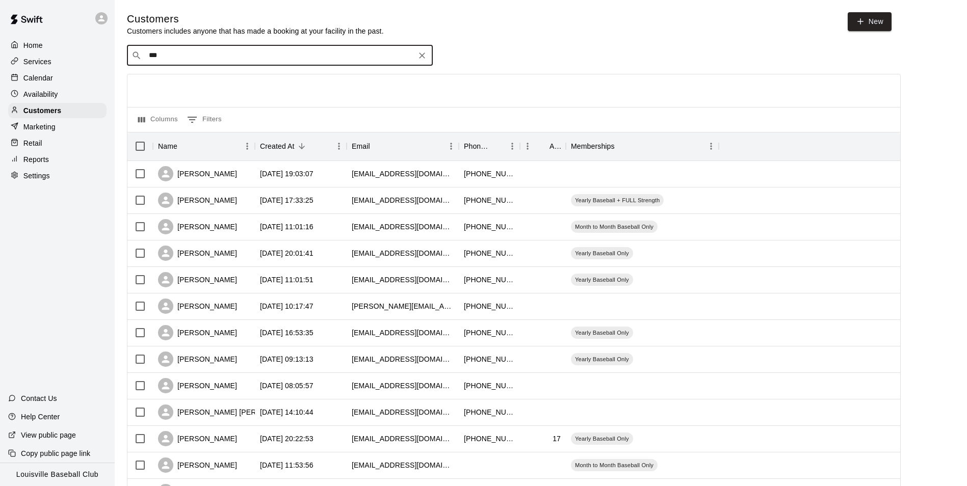
type input "****"
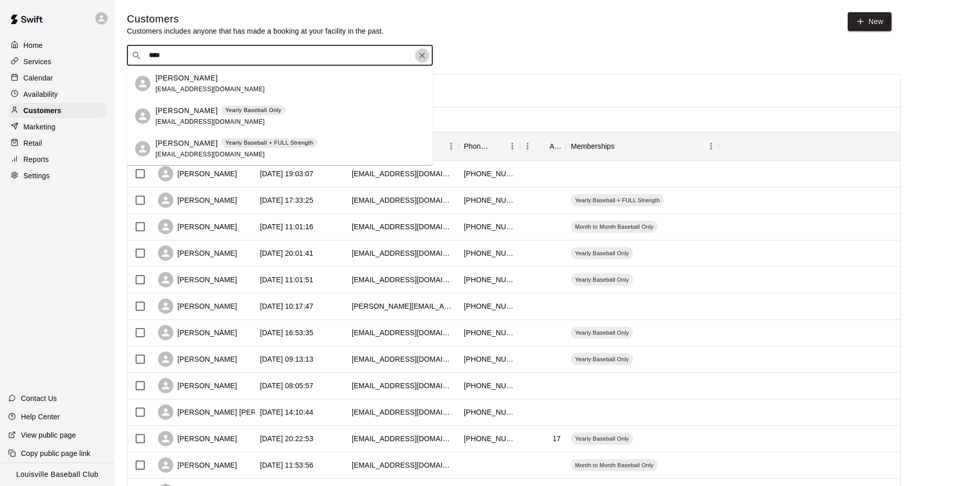
click at [421, 53] on icon "Clear" at bounding box center [422, 55] width 10 height 10
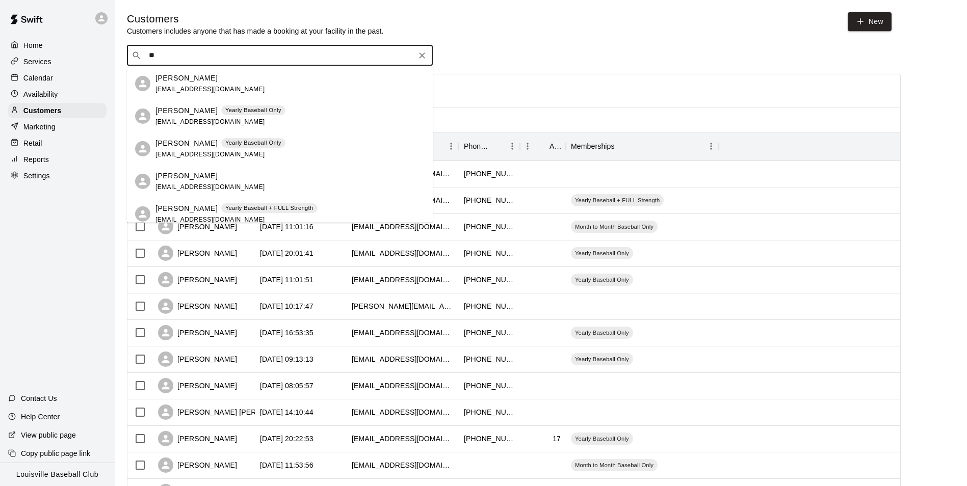
type input "*"
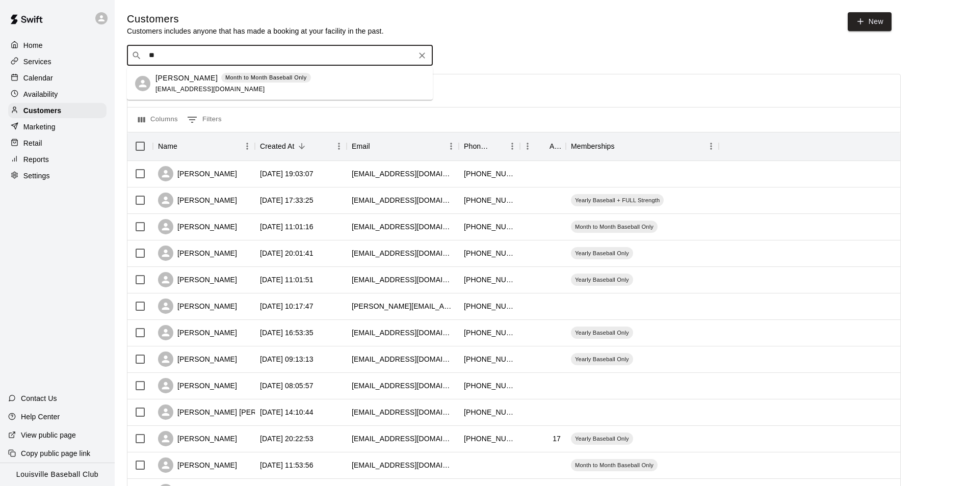
type input "*"
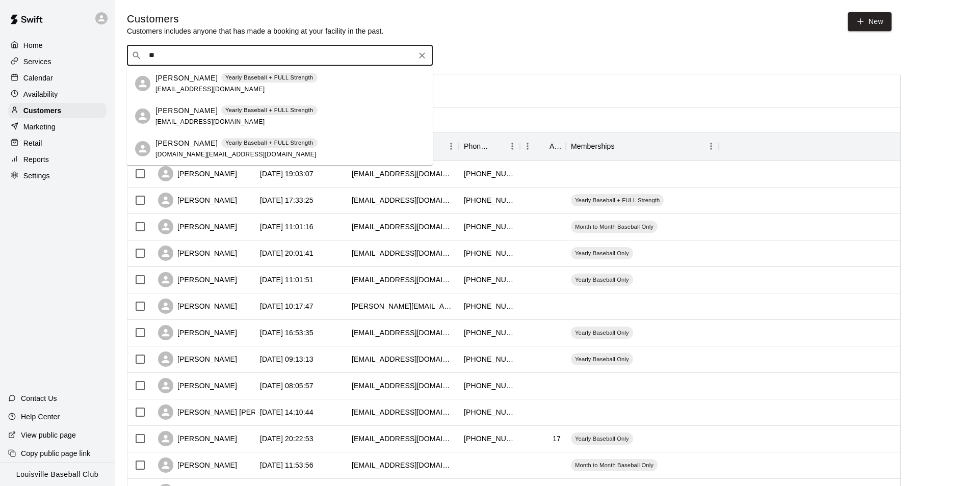
type input "*"
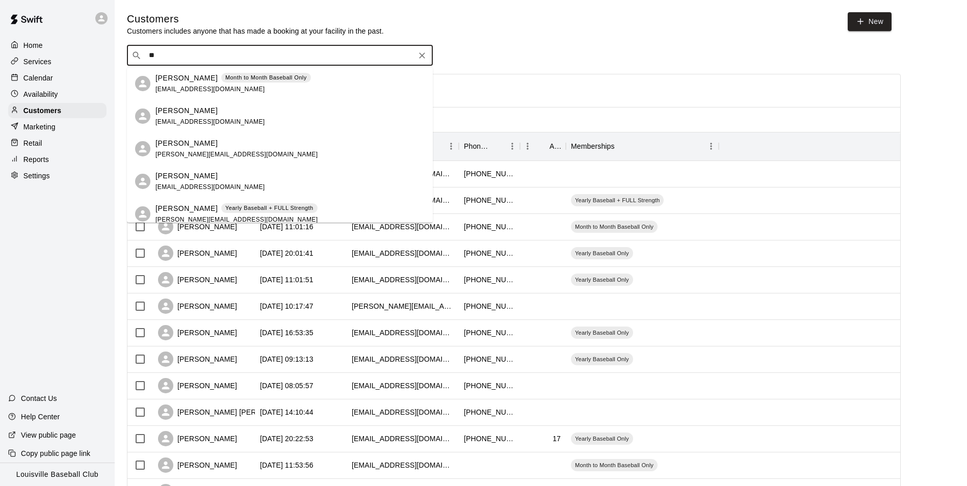
type input "*"
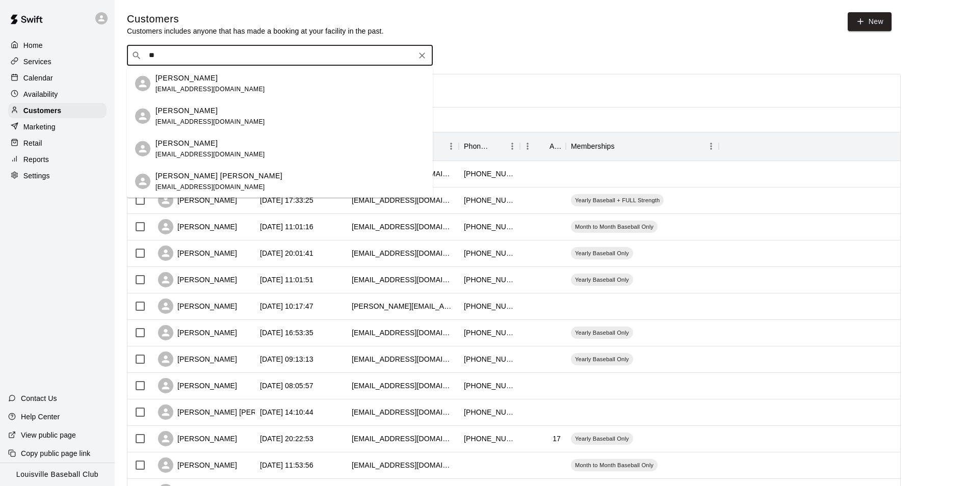
type input "*"
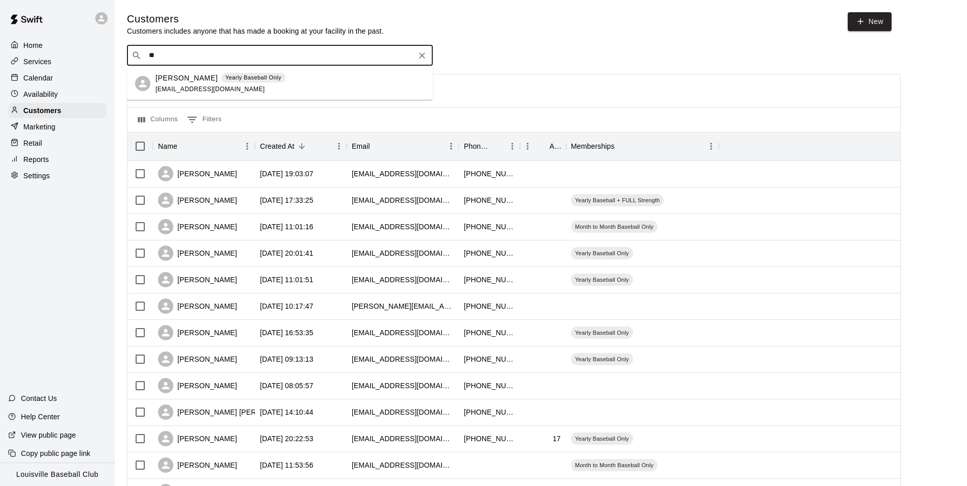
type input "*"
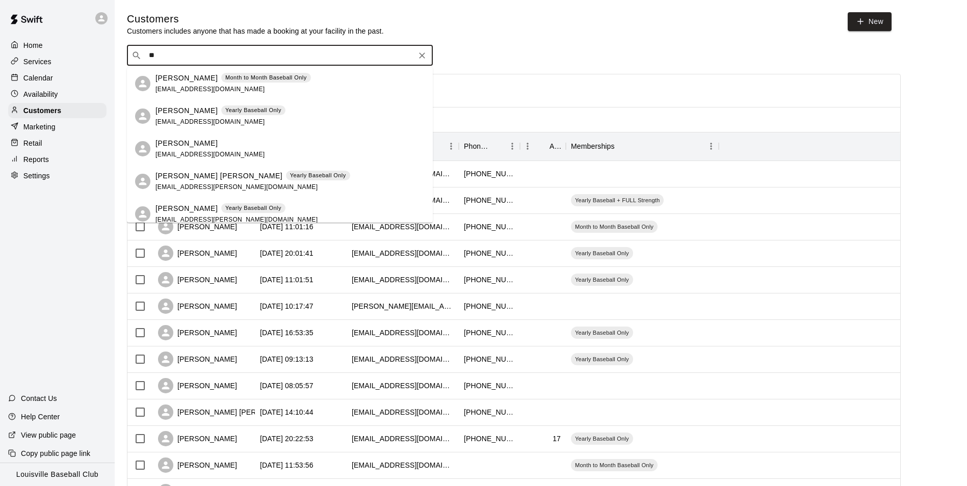
type input "*"
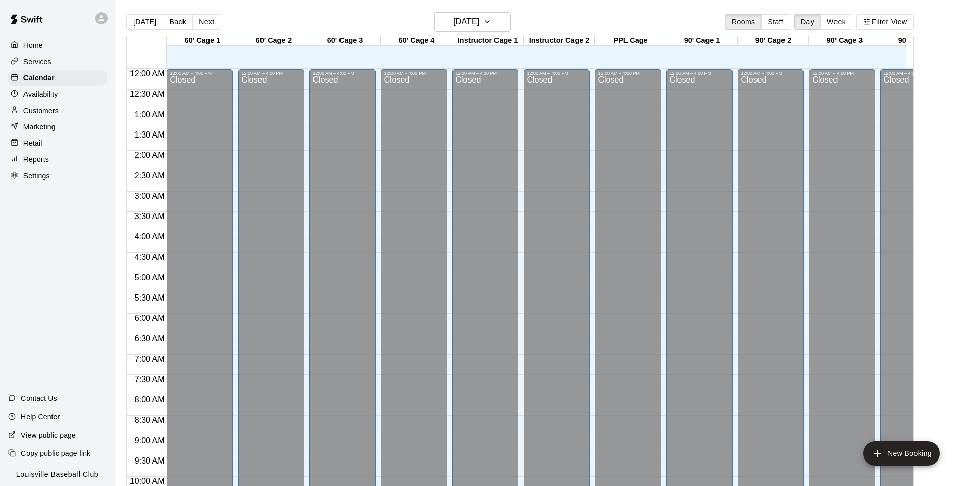
scroll to position [518, 0]
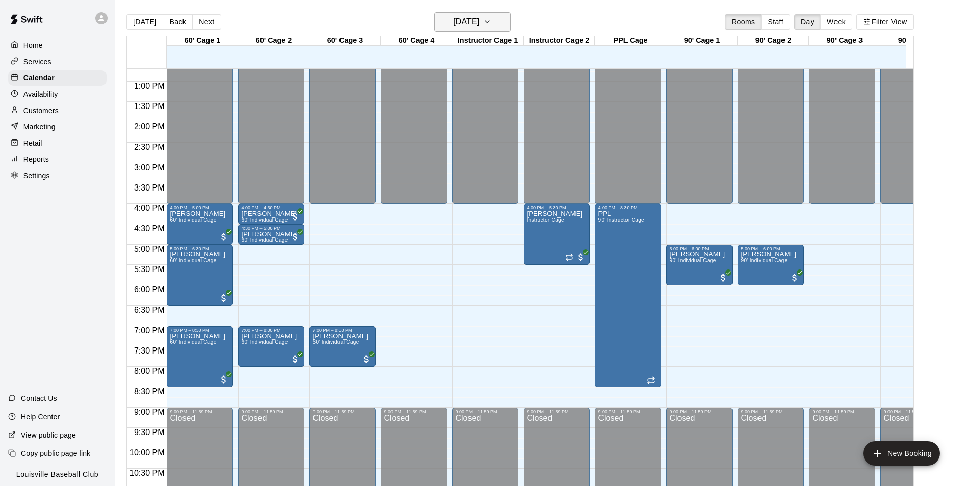
click at [508, 17] on button "[DATE]" at bounding box center [472, 21] width 76 height 19
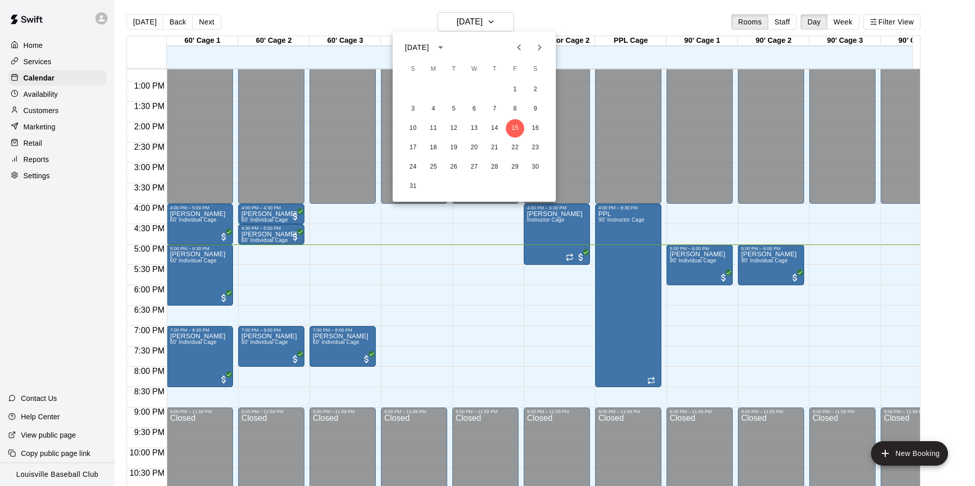
click at [528, 120] on div "10 11 12 13 14 15 16" at bounding box center [474, 128] width 163 height 18
click at [536, 127] on button "16" at bounding box center [535, 128] width 18 height 18
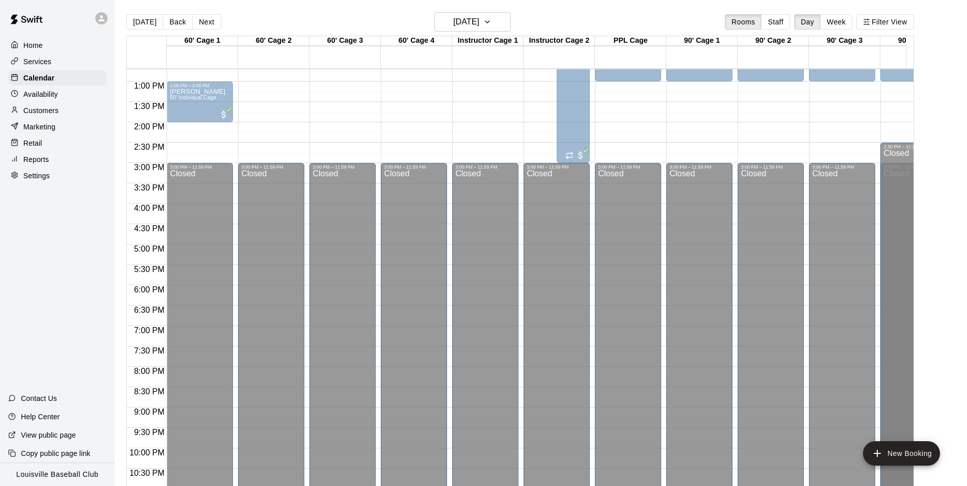
scroll to position [541, 0]
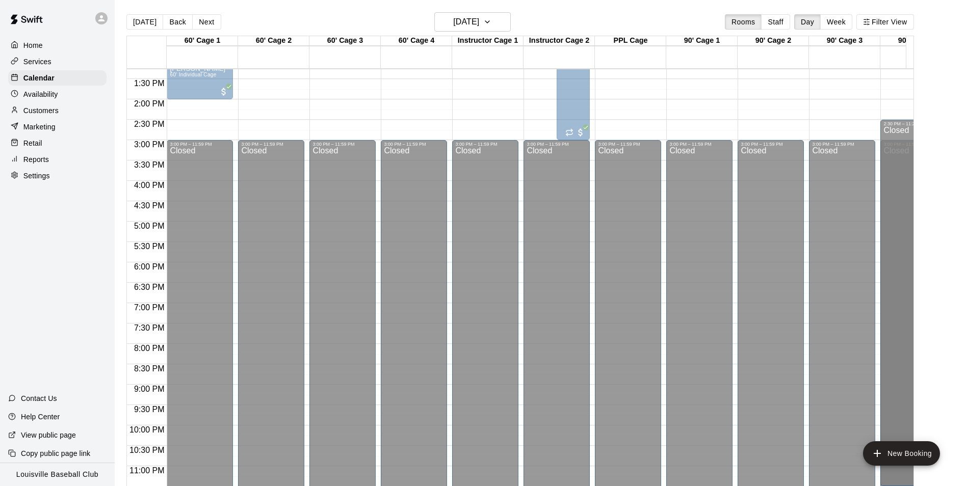
drag, startPoint x: 912, startPoint y: 317, endPoint x: 912, endPoint y: 274, distance: 43.3
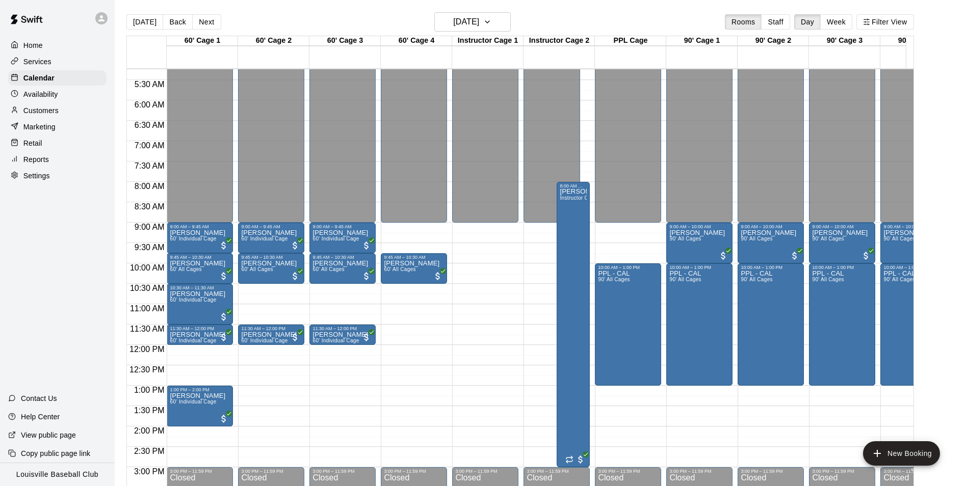
scroll to position [215, 0]
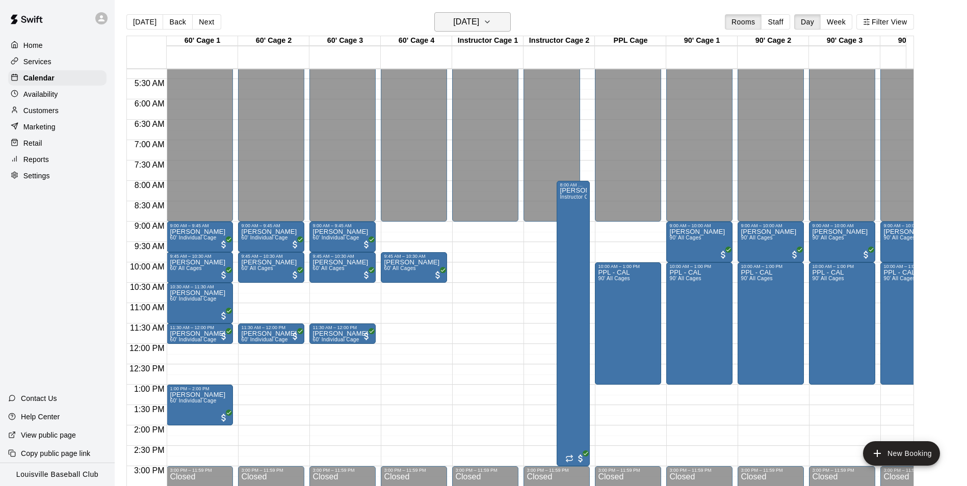
click at [492, 27] on icon "button" at bounding box center [487, 22] width 8 height 12
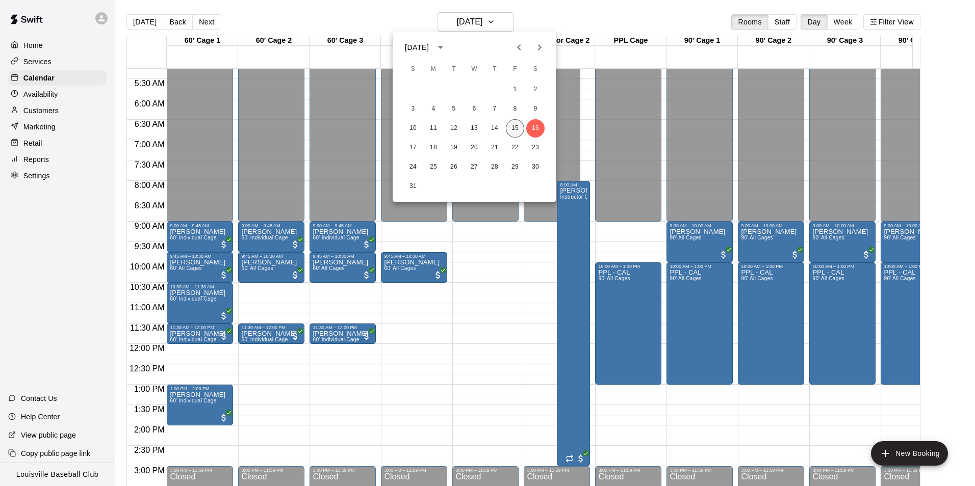
click at [512, 127] on button "15" at bounding box center [515, 128] width 18 height 18
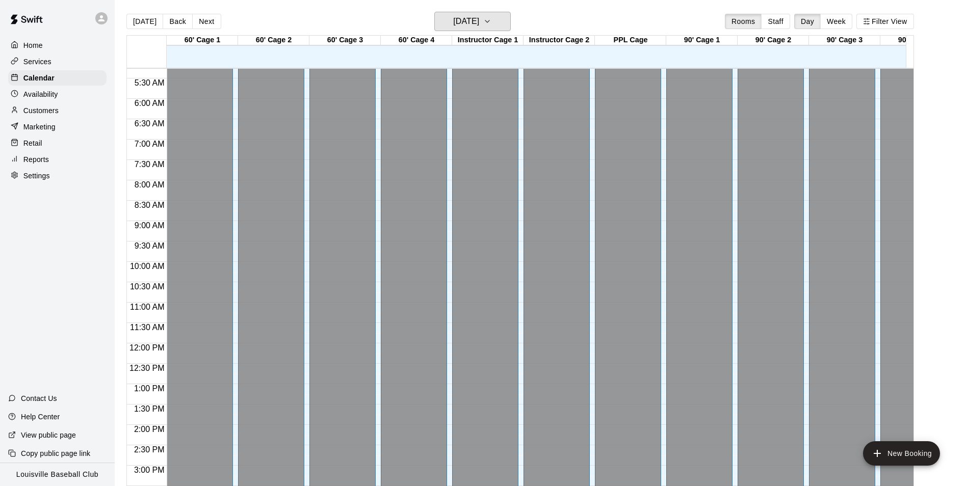
scroll to position [0, 0]
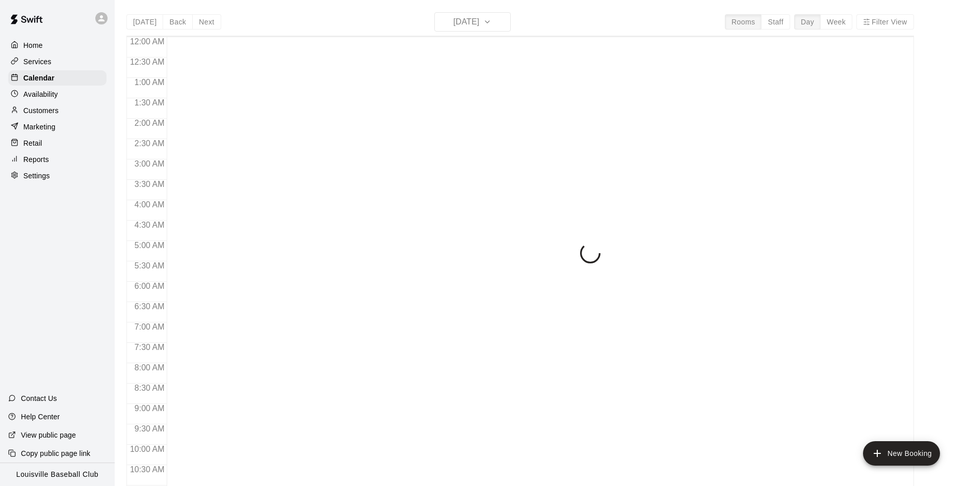
scroll to position [518, 0]
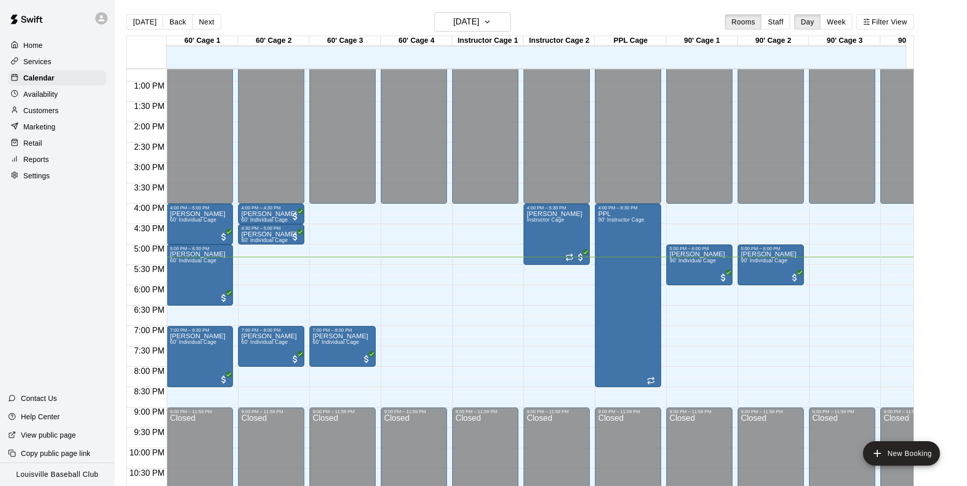
click at [304, 24] on div "[DATE] Back [DATE][DATE] Rooms Staff Day Week Filter View" at bounding box center [520, 23] width 788 height 23
